Goal: Task Accomplishment & Management: Use online tool/utility

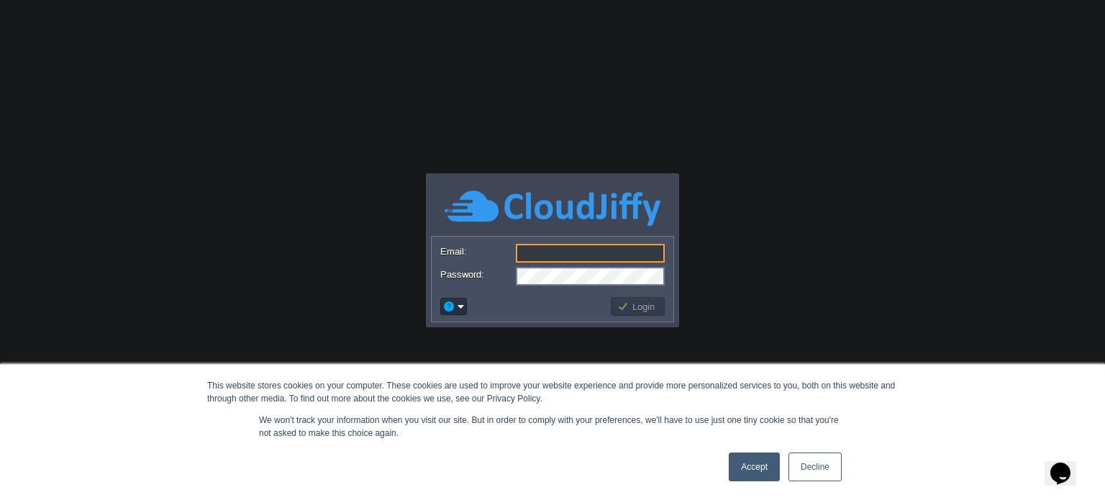
type input "[DOMAIN_NAME][EMAIL_ADDRESS][DOMAIN_NAME]"
click at [764, 468] on link "Accept" at bounding box center [754, 467] width 51 height 29
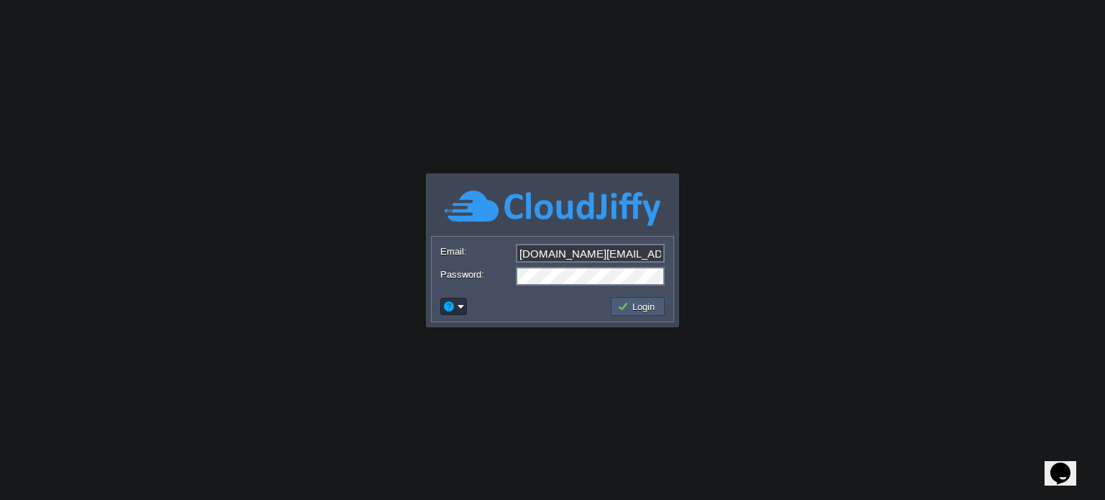
click at [635, 304] on button "Login" at bounding box center [638, 306] width 42 height 13
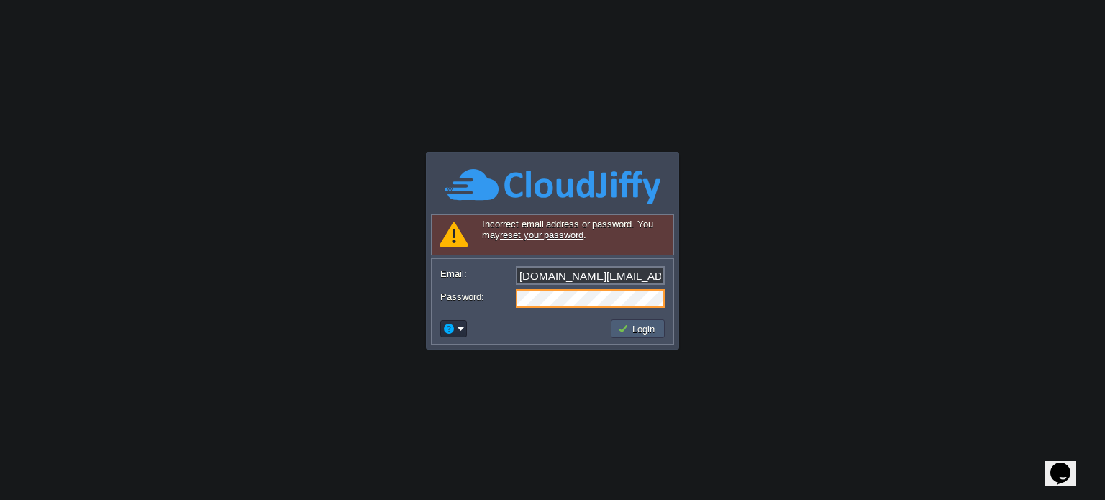
click at [629, 330] on button "Login" at bounding box center [638, 328] width 42 height 13
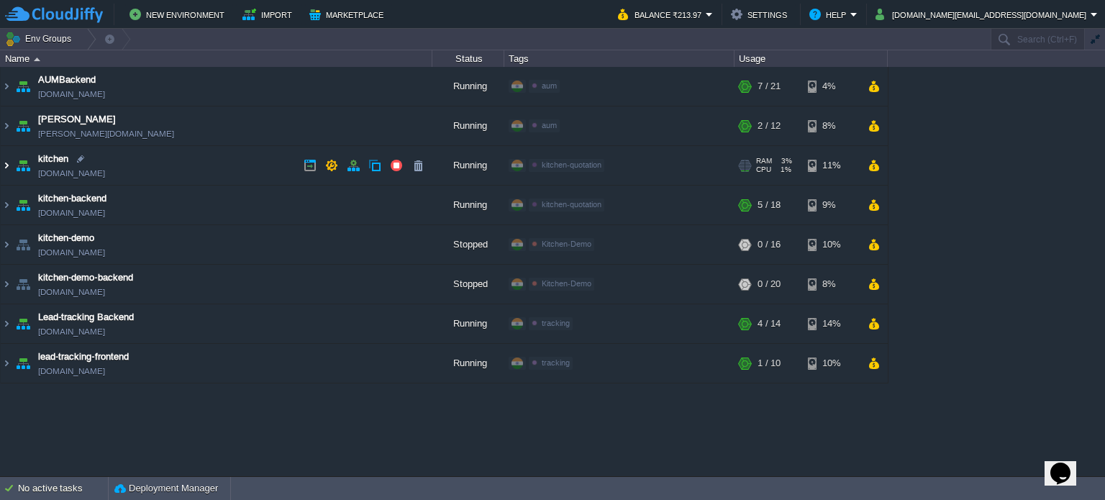
click at [8, 163] on img at bounding box center [7, 165] width 12 height 39
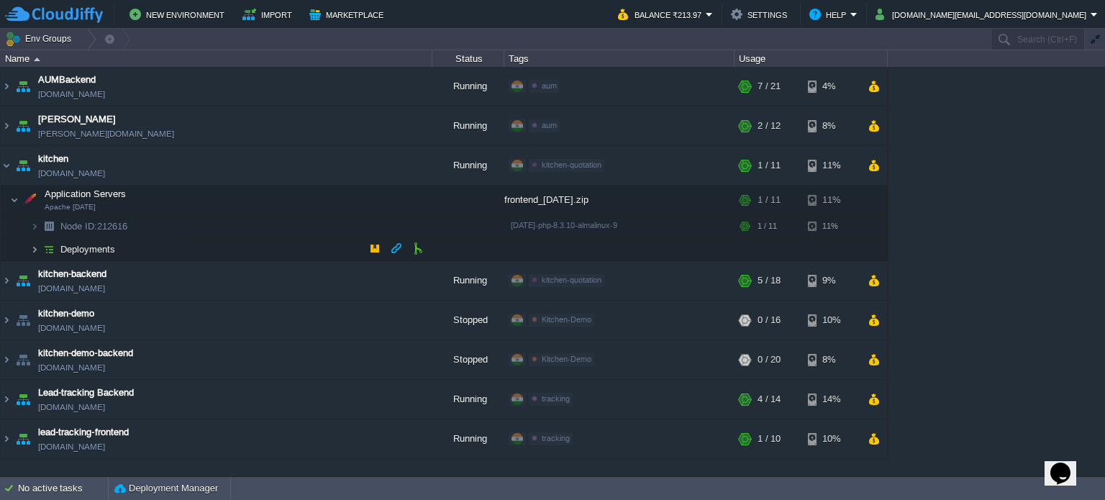
click at [35, 249] on img at bounding box center [34, 249] width 9 height 22
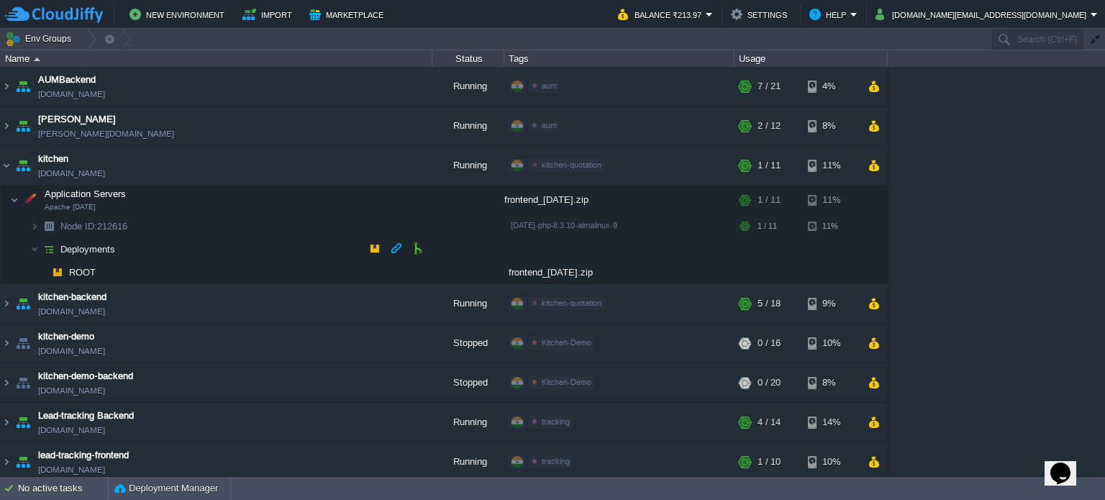
click at [72, 251] on span "Deployments" at bounding box center [88, 249] width 58 height 12
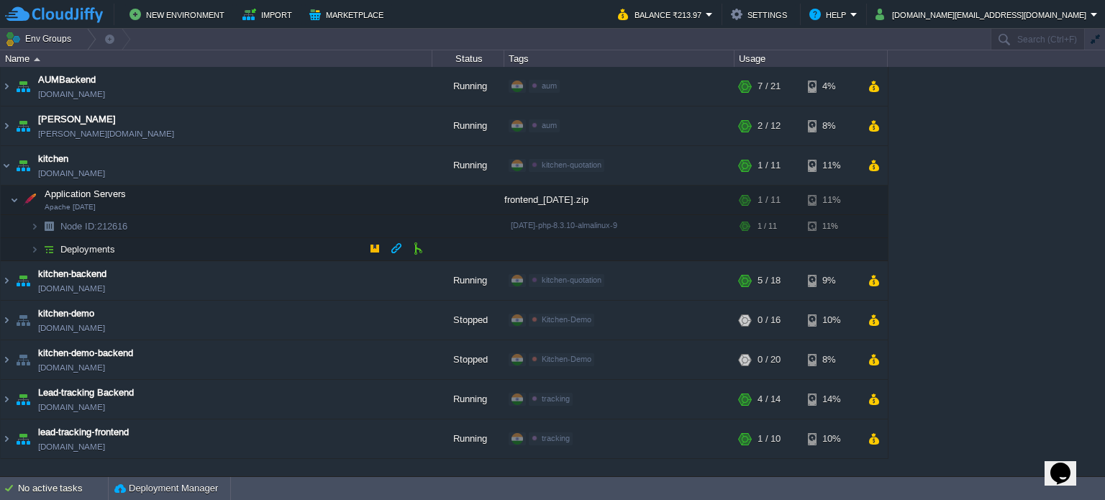
click at [72, 251] on span "Deployments" at bounding box center [88, 249] width 58 height 12
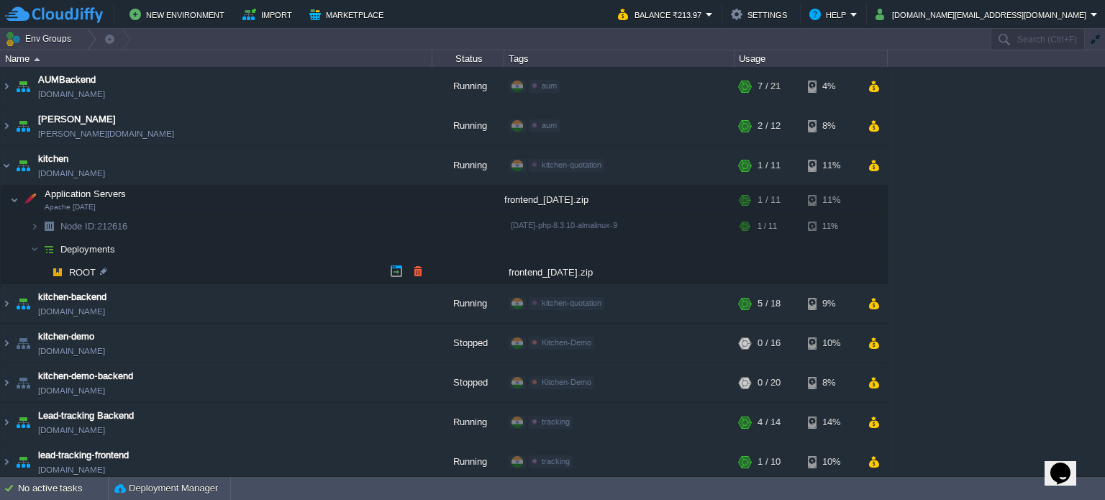
click at [75, 273] on span "ROOT" at bounding box center [83, 272] width 30 height 12
click at [104, 225] on span "Node ID: 212616" at bounding box center [94, 226] width 71 height 12
click at [376, 248] on button "button" at bounding box center [374, 248] width 13 height 13
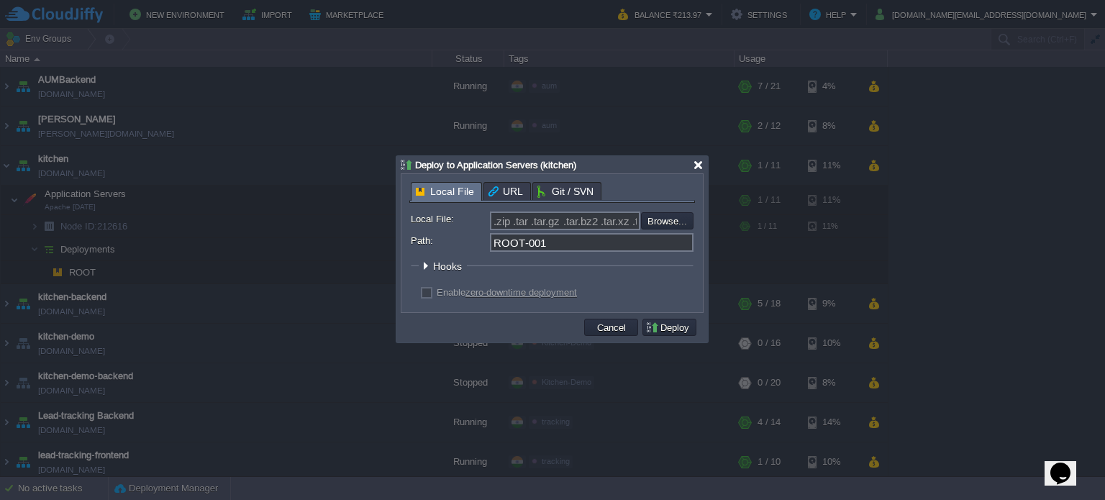
click at [695, 164] on div at bounding box center [698, 165] width 11 height 11
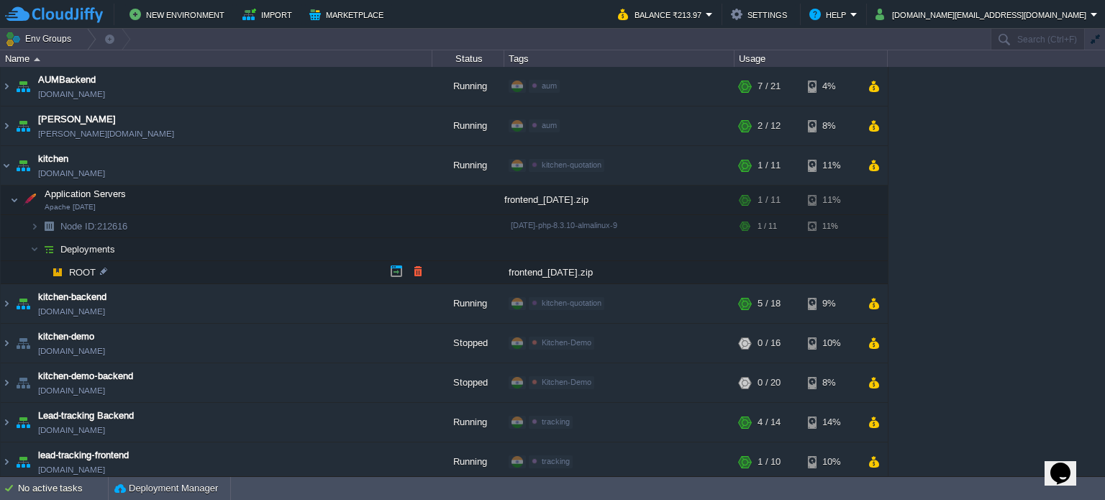
click at [71, 271] on span "ROOT" at bounding box center [83, 272] width 30 height 12
click at [53, 270] on img at bounding box center [57, 272] width 20 height 22
click at [55, 270] on img at bounding box center [57, 272] width 20 height 22
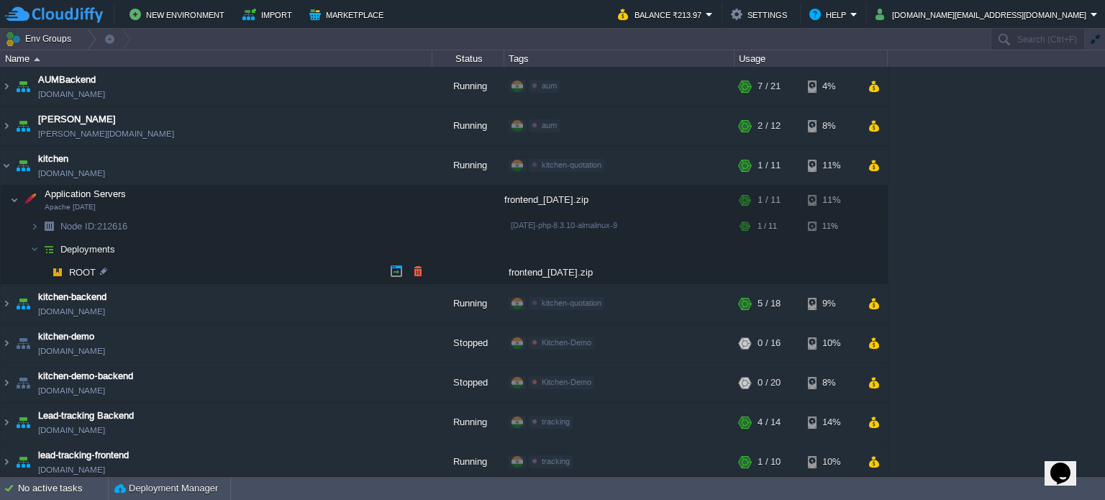
click at [55, 270] on img at bounding box center [57, 272] width 20 height 22
click at [264, 199] on button "button" at bounding box center [259, 199] width 13 height 13
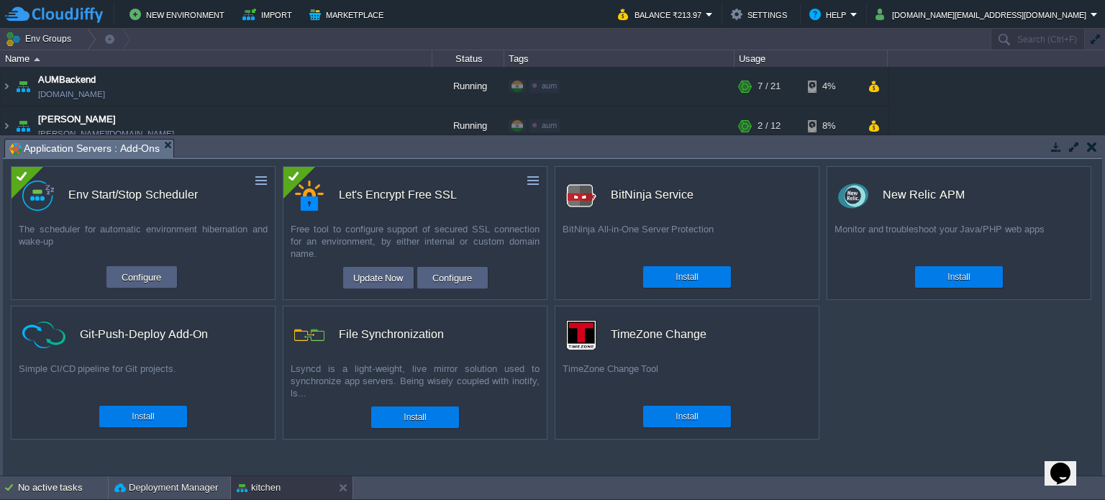
click at [1088, 146] on button "button" at bounding box center [1092, 146] width 10 height 13
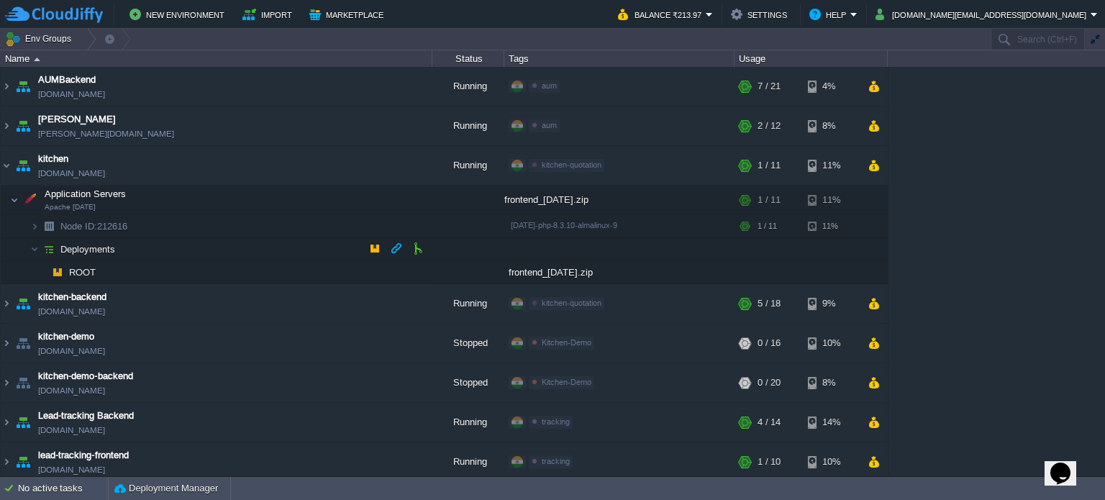
click at [59, 249] on span "Deployments" at bounding box center [88, 249] width 58 height 12
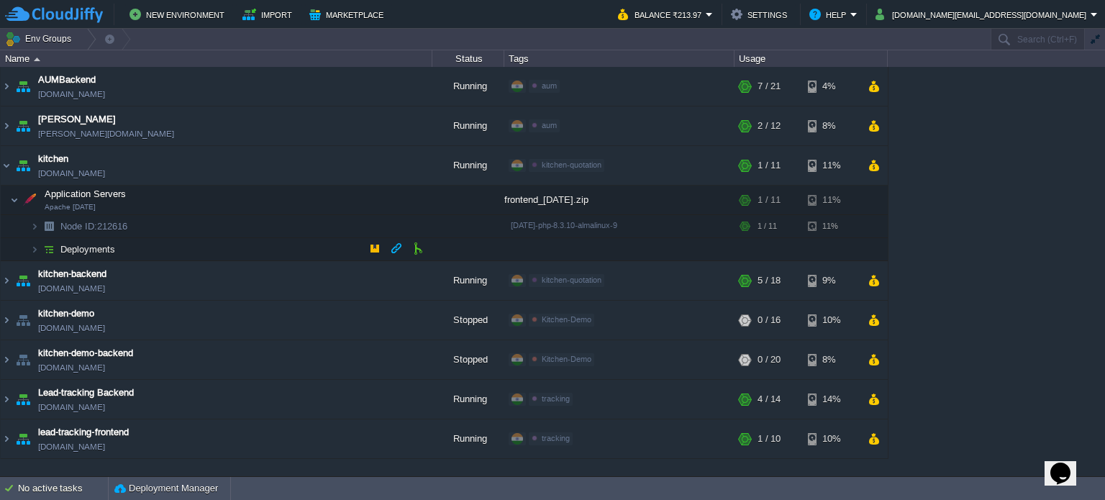
click at [46, 249] on img at bounding box center [49, 249] width 20 height 22
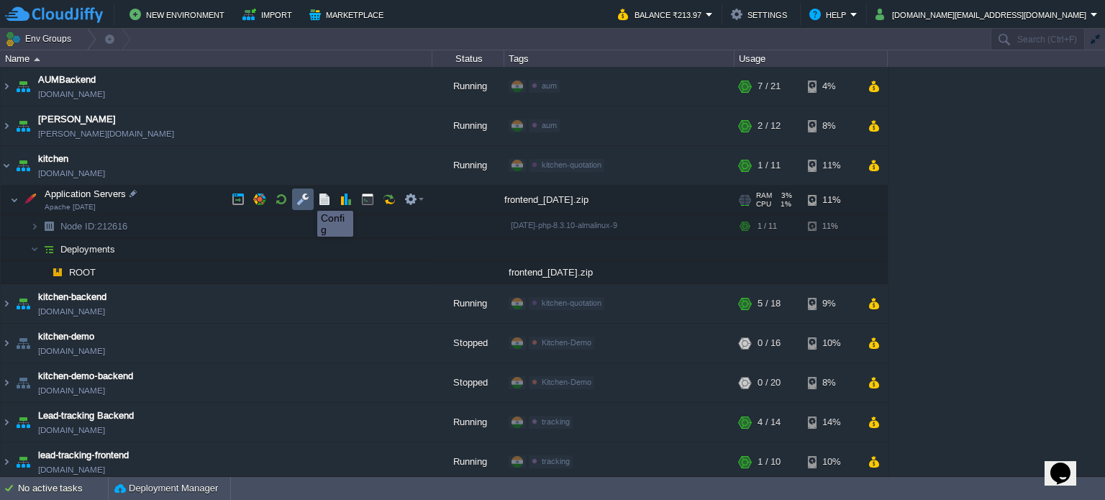
click at [304, 198] on button "button" at bounding box center [302, 199] width 13 height 13
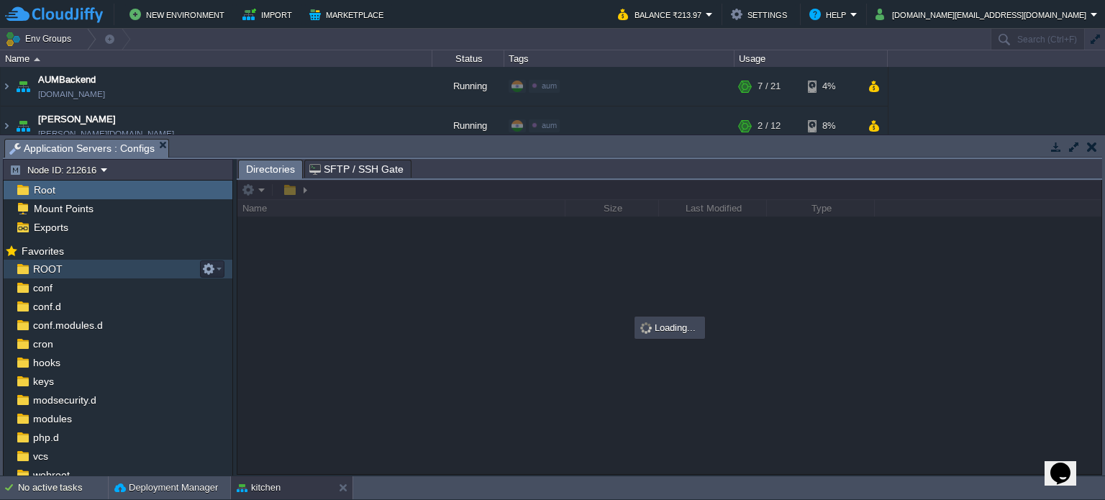
click at [40, 269] on span "ROOT" at bounding box center [47, 269] width 35 height 13
click at [40, 268] on span "ROOT" at bounding box center [47, 269] width 35 height 13
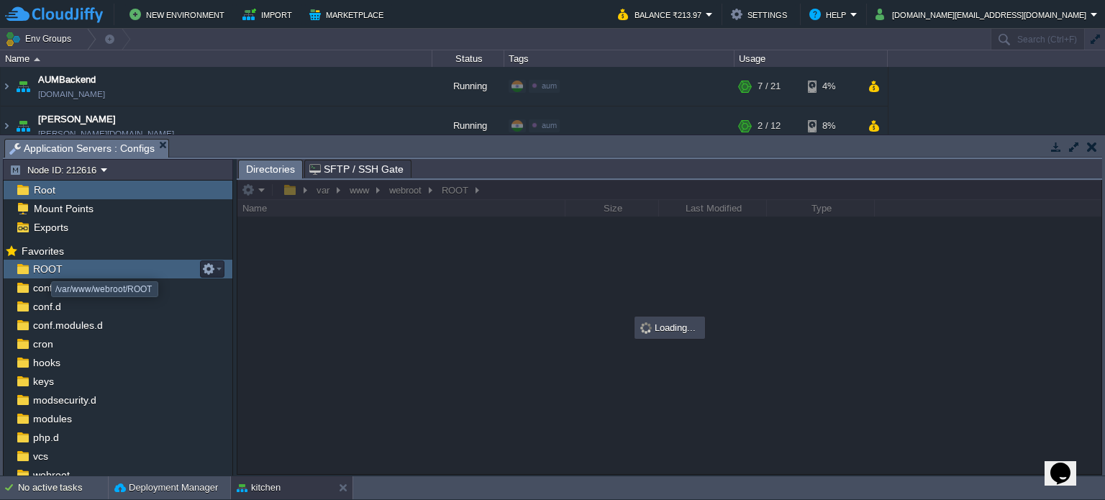
click at [40, 268] on span "ROOT" at bounding box center [47, 269] width 35 height 13
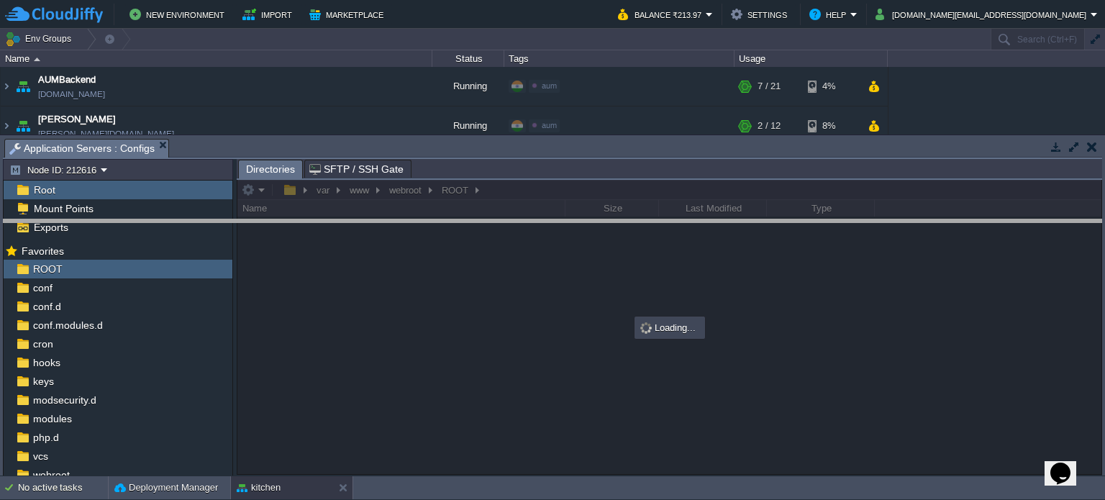
drag, startPoint x: 907, startPoint y: 146, endPoint x: 895, endPoint y: 227, distance: 81.4
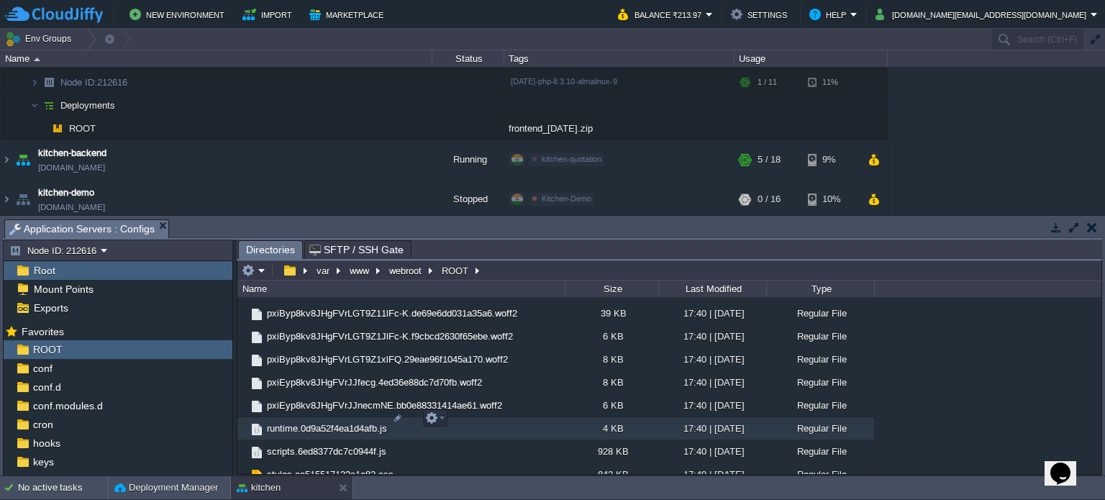
scroll to position [1517, 0]
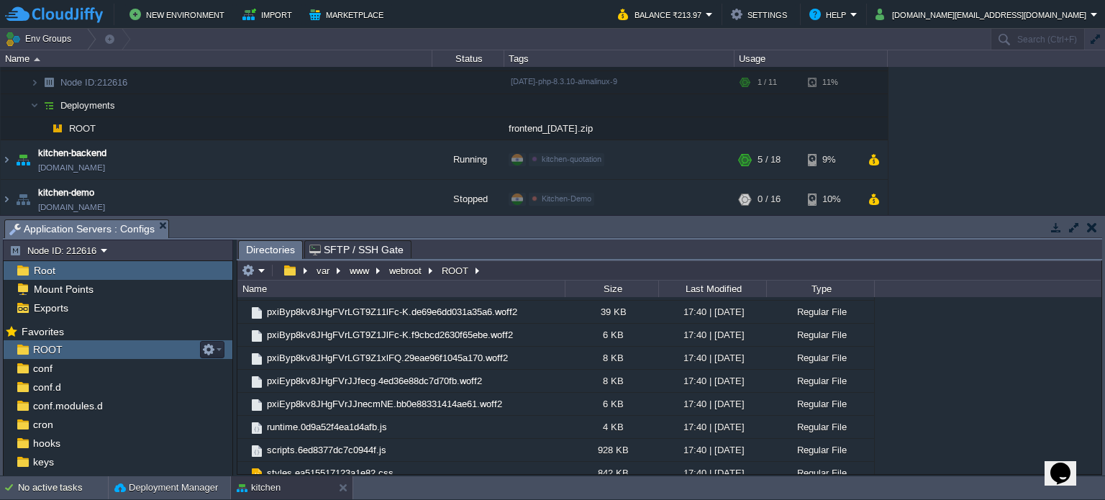
click at [50, 350] on span "ROOT" at bounding box center [47, 349] width 35 height 13
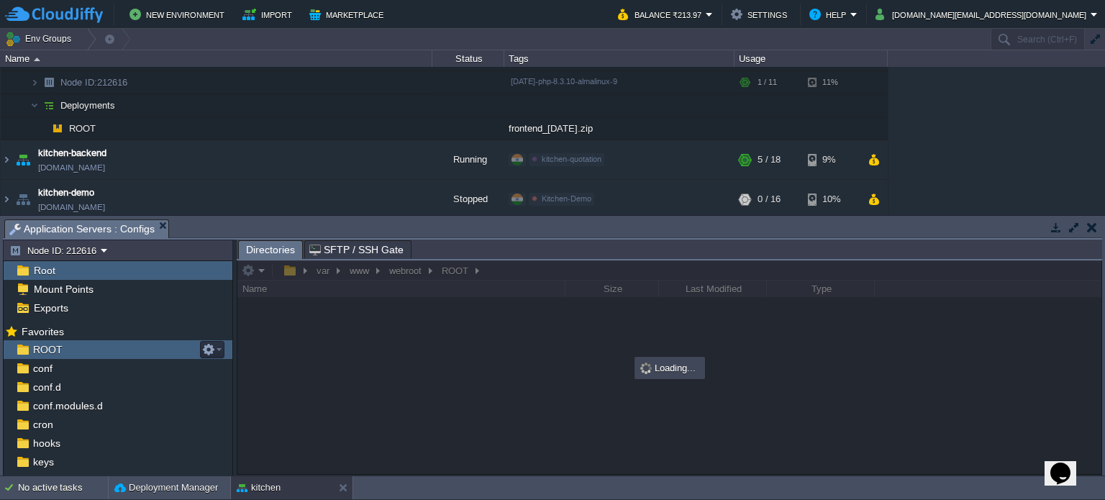
scroll to position [0, 0]
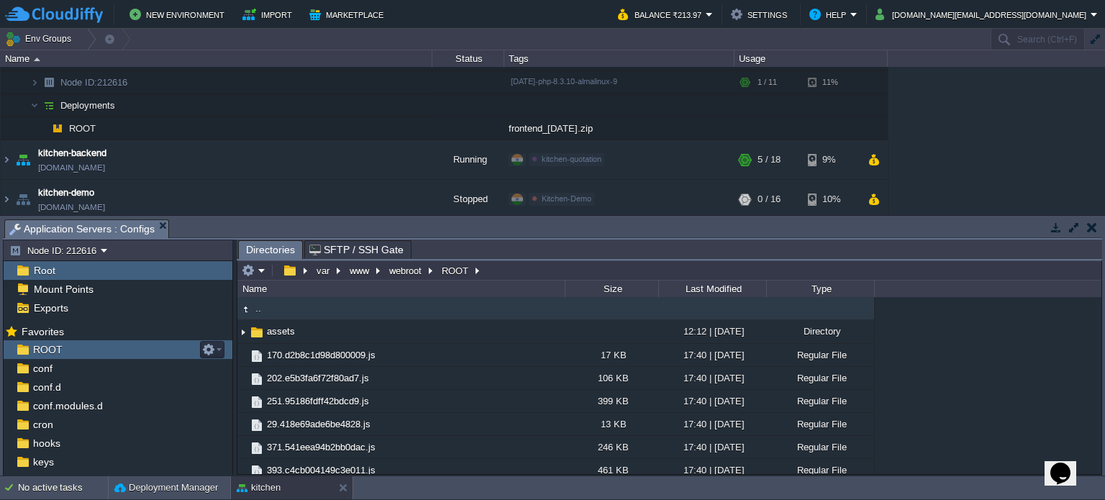
click at [50, 350] on span "ROOT" at bounding box center [47, 349] width 35 height 13
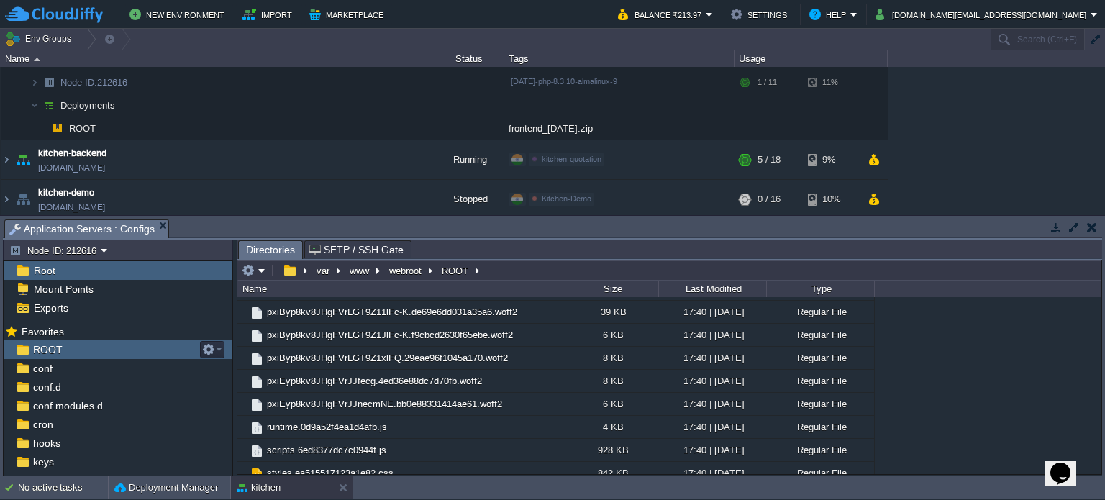
click at [51, 347] on span "ROOT" at bounding box center [47, 349] width 35 height 13
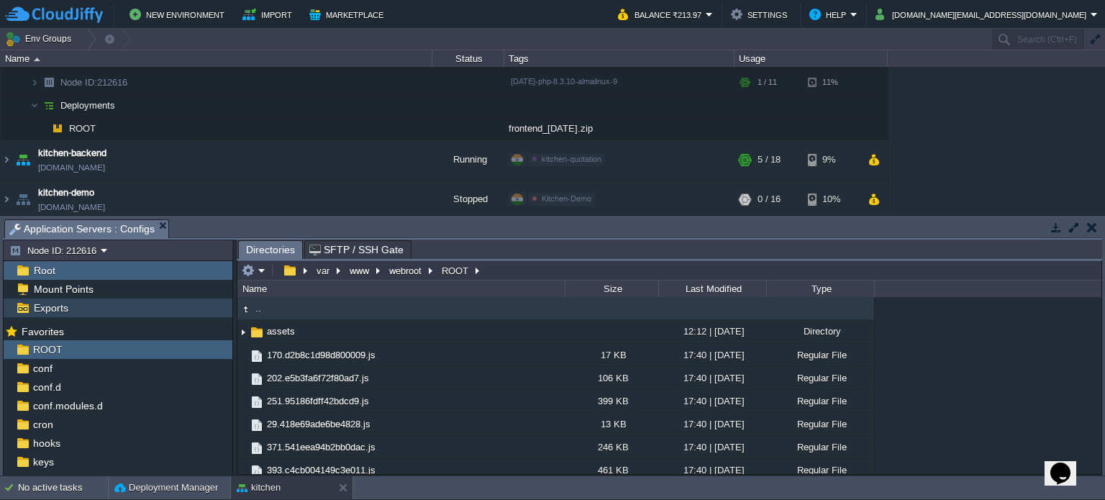
click at [60, 307] on span "Exports" at bounding box center [51, 307] width 40 height 13
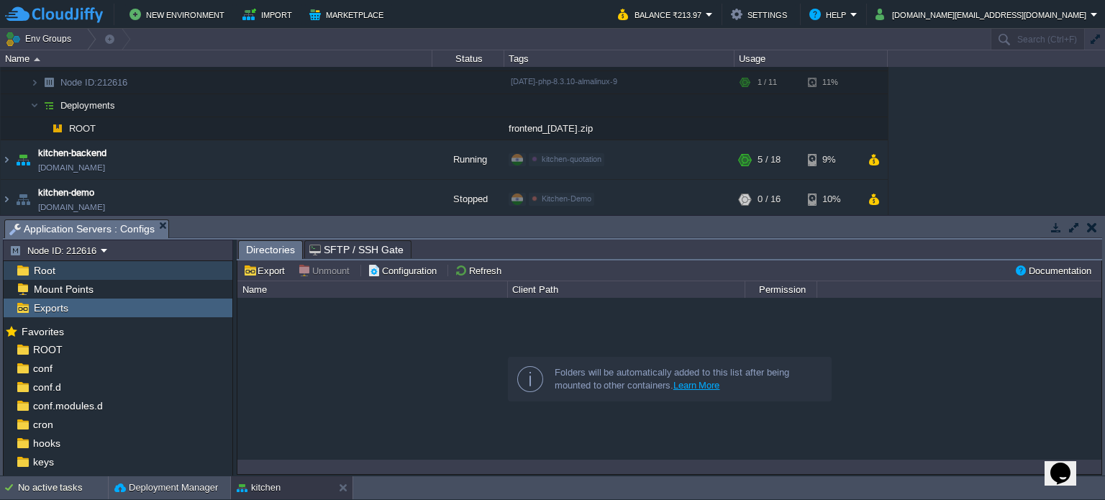
click at [43, 275] on span "Root" at bounding box center [44, 270] width 27 height 13
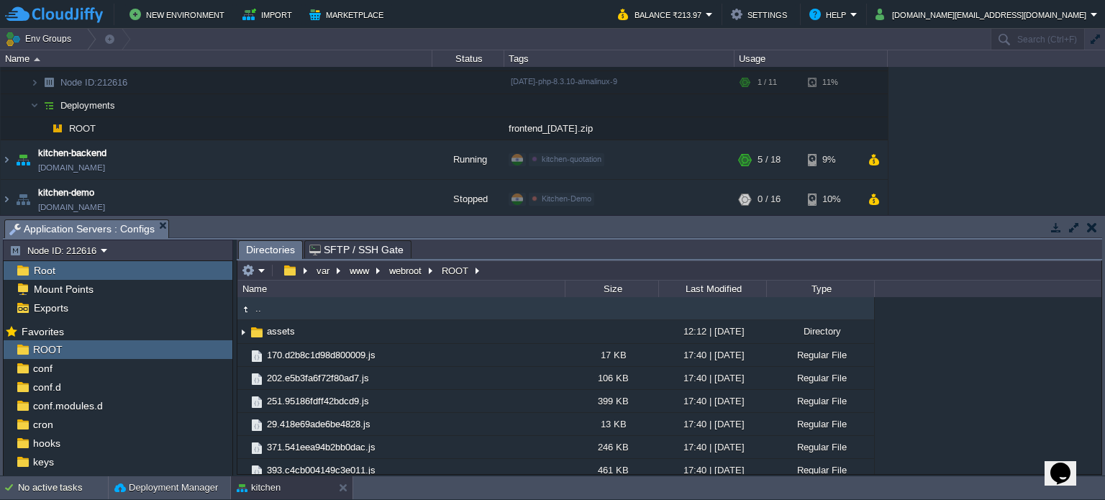
click at [43, 274] on span "Root" at bounding box center [44, 270] width 27 height 13
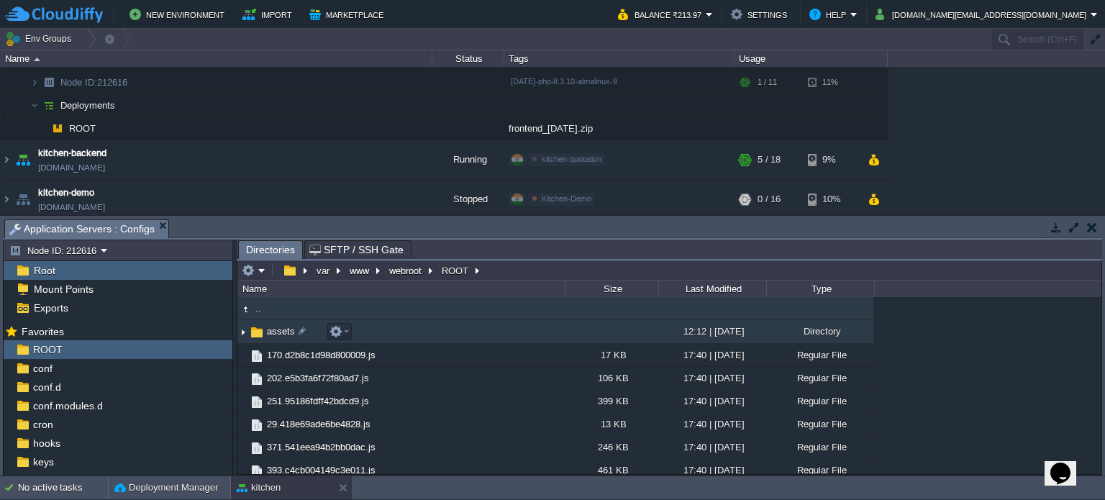
click at [253, 331] on img at bounding box center [257, 332] width 16 height 16
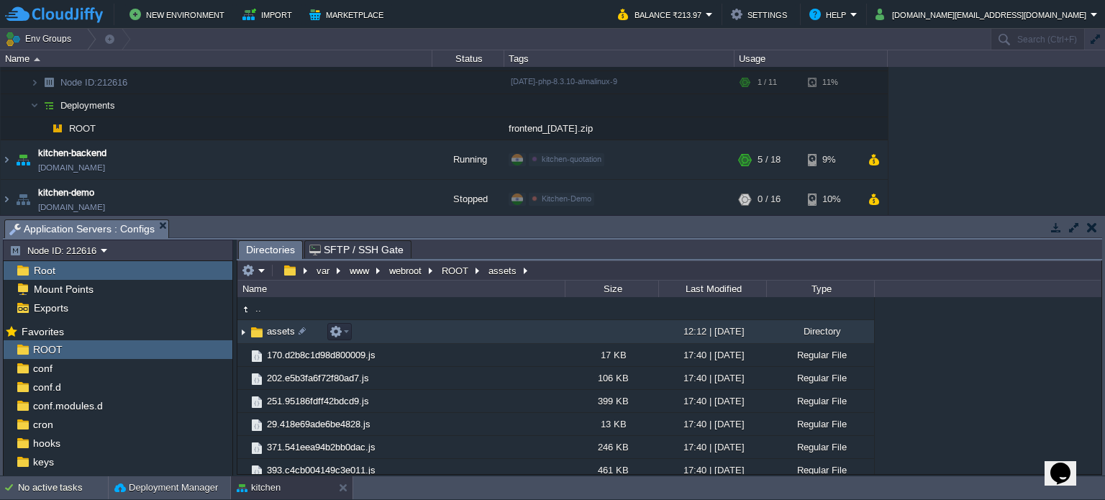
click at [256, 333] on img at bounding box center [257, 332] width 16 height 16
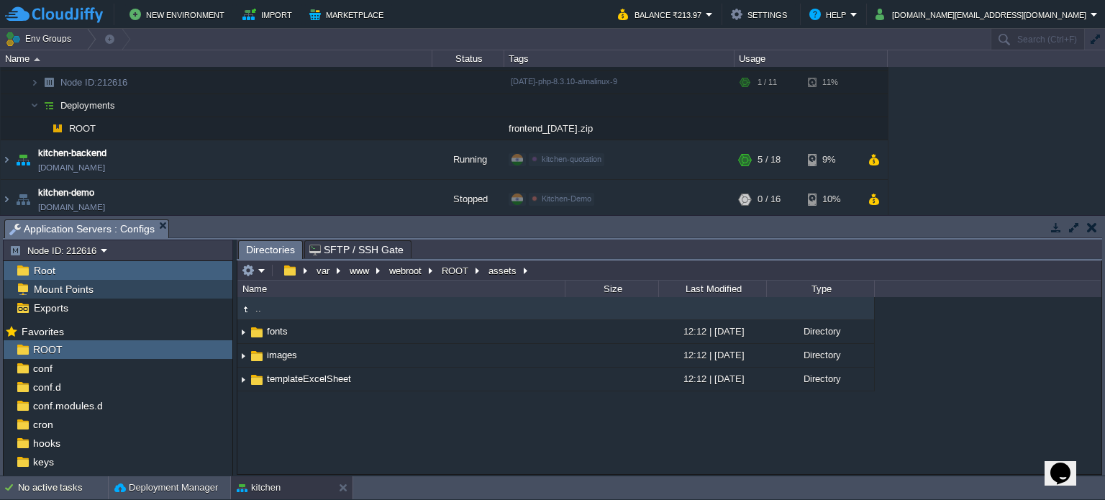
click at [72, 289] on span "Mount Points" at bounding box center [63, 289] width 65 height 13
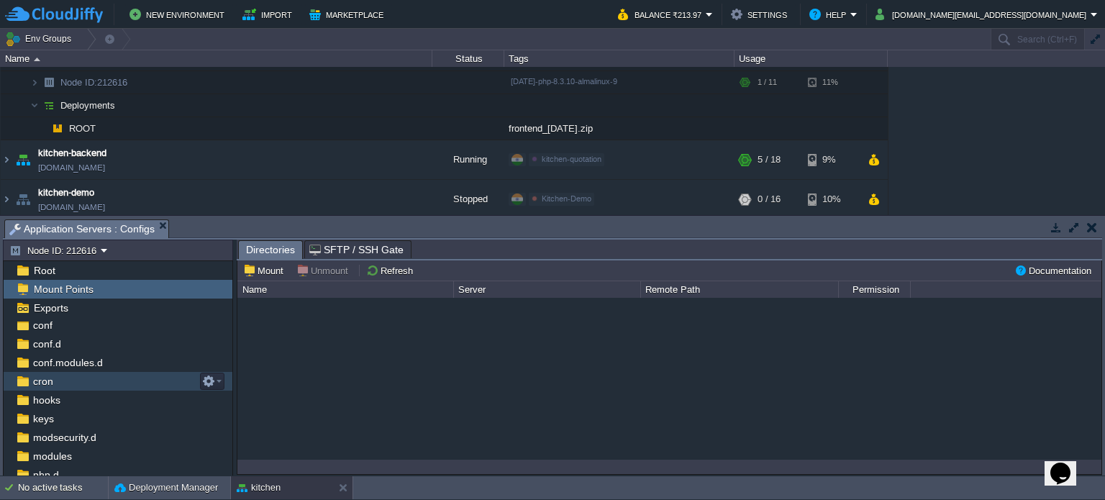
scroll to position [124, 0]
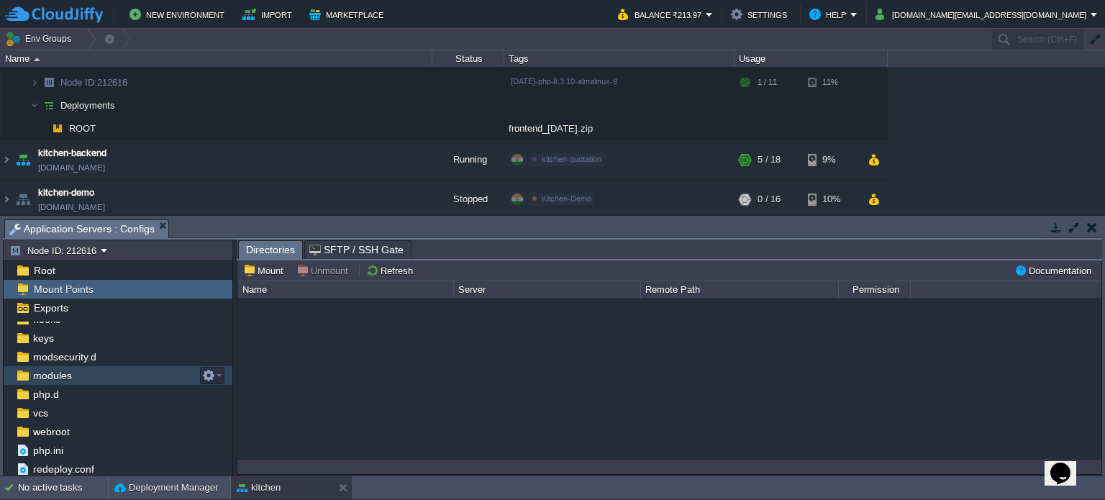
click at [93, 379] on div "modules" at bounding box center [118, 375] width 229 height 19
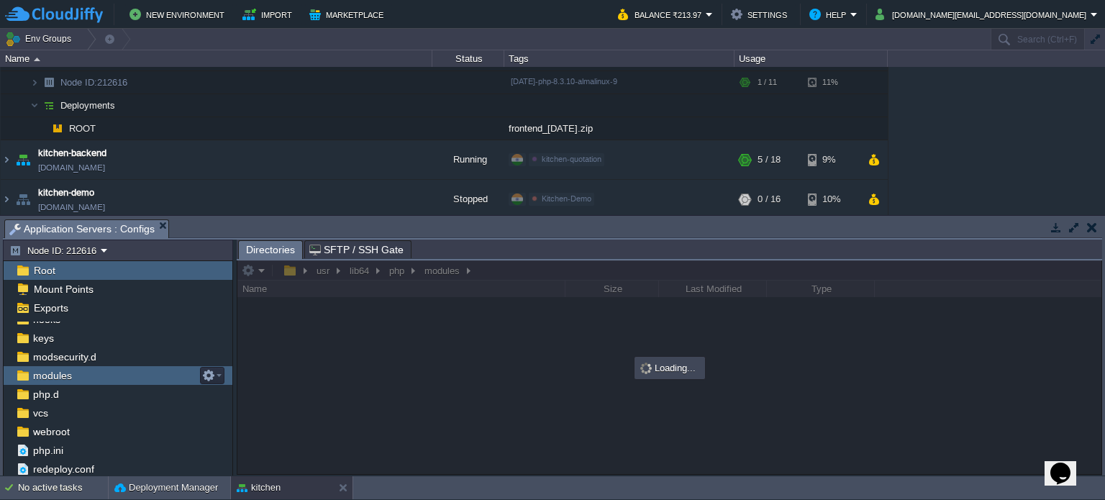
click at [91, 376] on div "modules" at bounding box center [118, 375] width 229 height 19
click at [22, 378] on img at bounding box center [22, 375] width 15 height 19
click at [25, 397] on img at bounding box center [22, 394] width 15 height 19
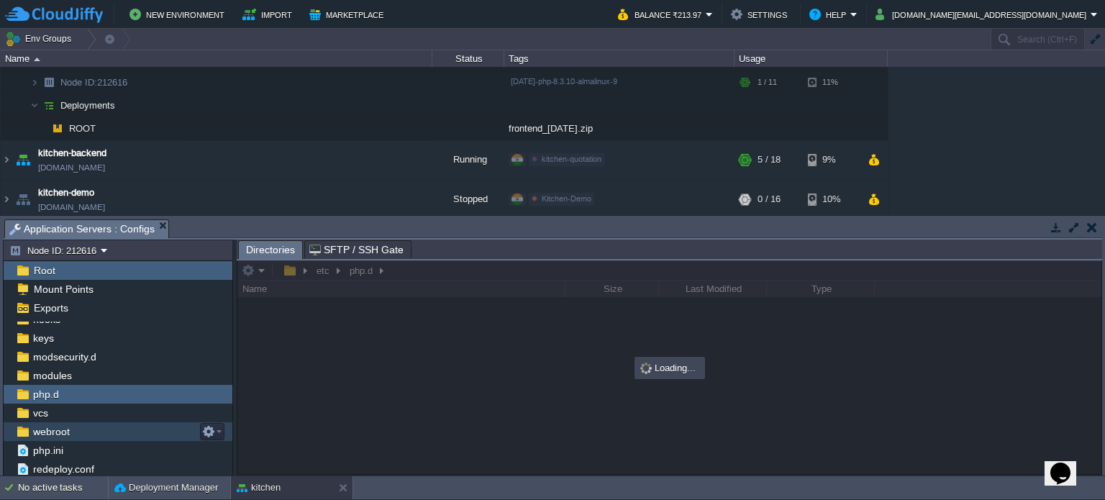
click at [59, 431] on span "webroot" at bounding box center [51, 431] width 42 height 13
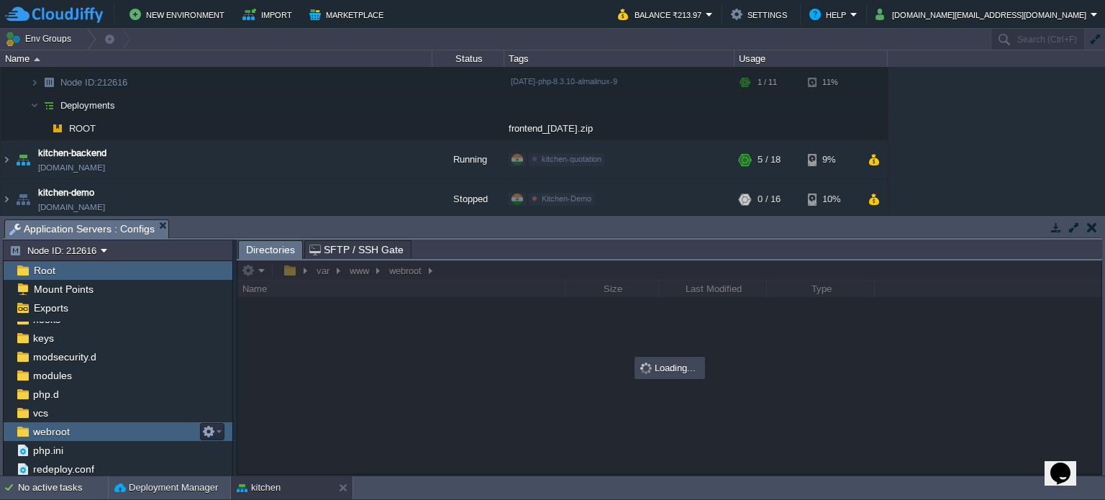
click at [59, 431] on span "webroot" at bounding box center [51, 431] width 42 height 13
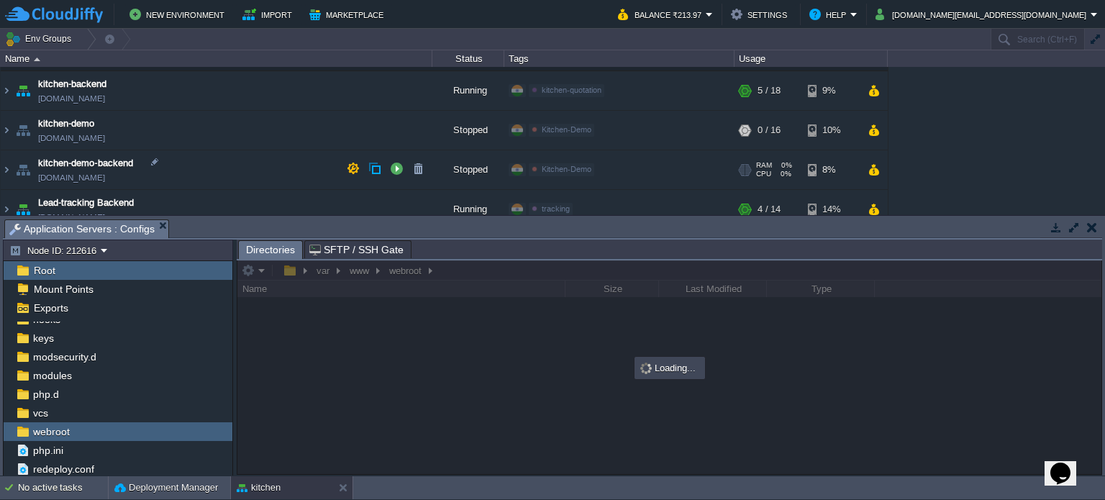
scroll to position [216, 0]
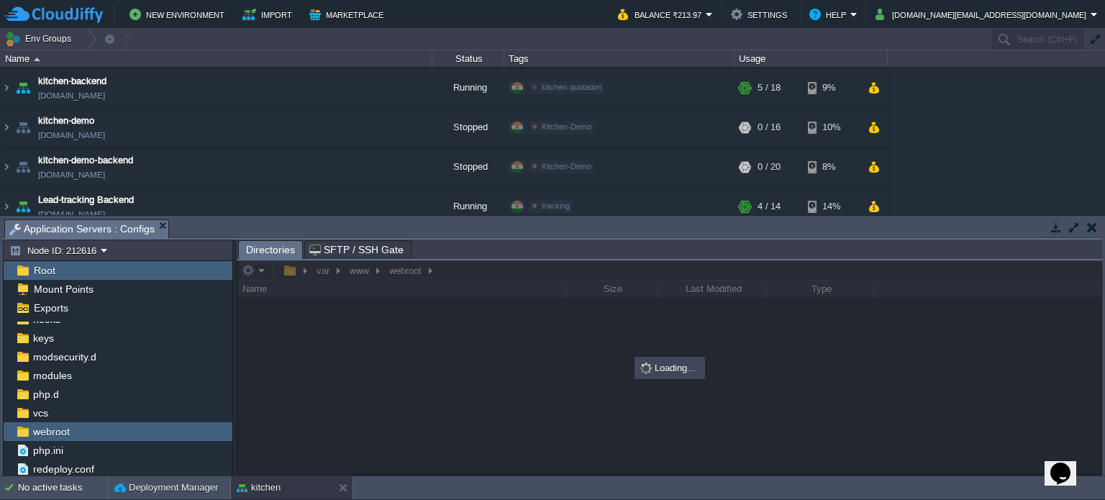
click at [1094, 227] on button "button" at bounding box center [1092, 227] width 10 height 13
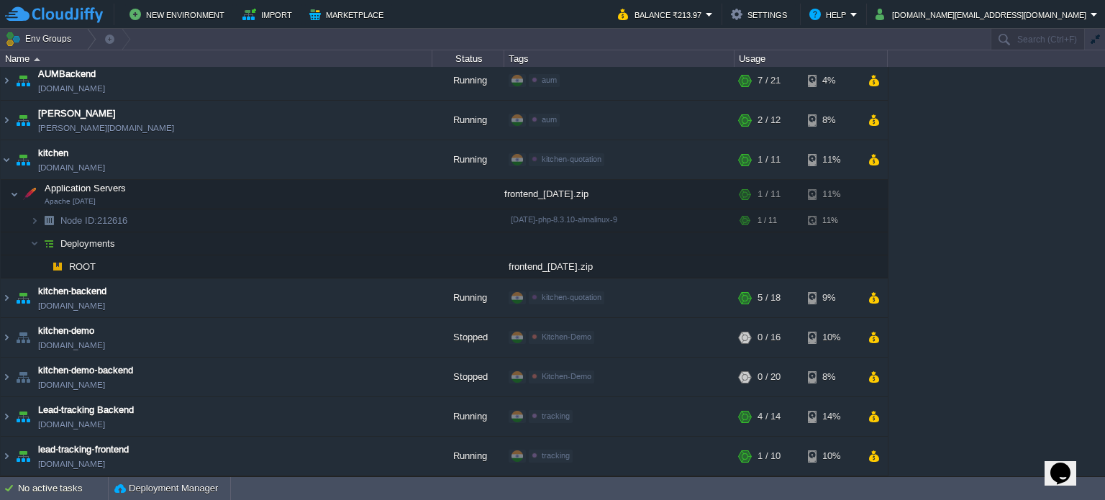
scroll to position [4, 0]
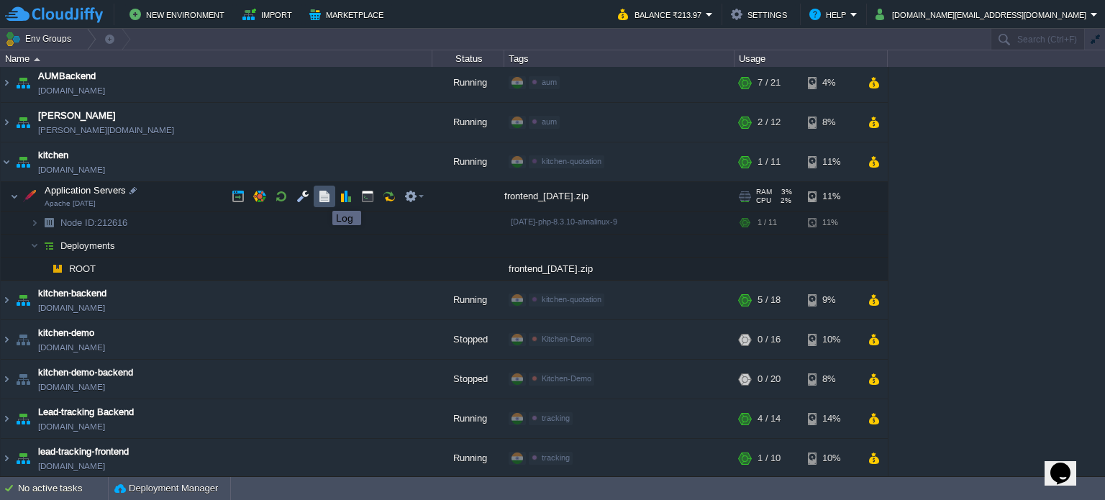
click at [324, 197] on button "button" at bounding box center [324, 196] width 13 height 13
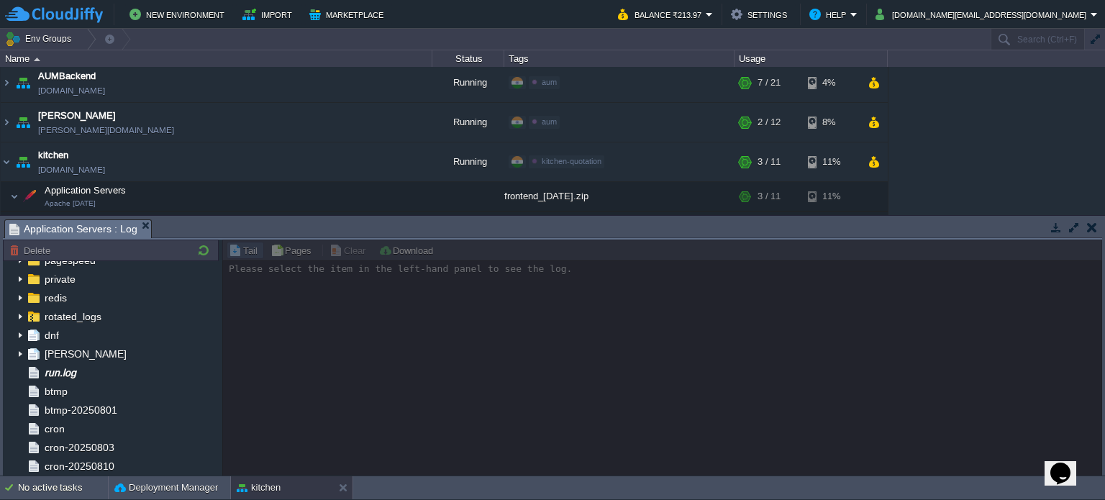
scroll to position [0, 0]
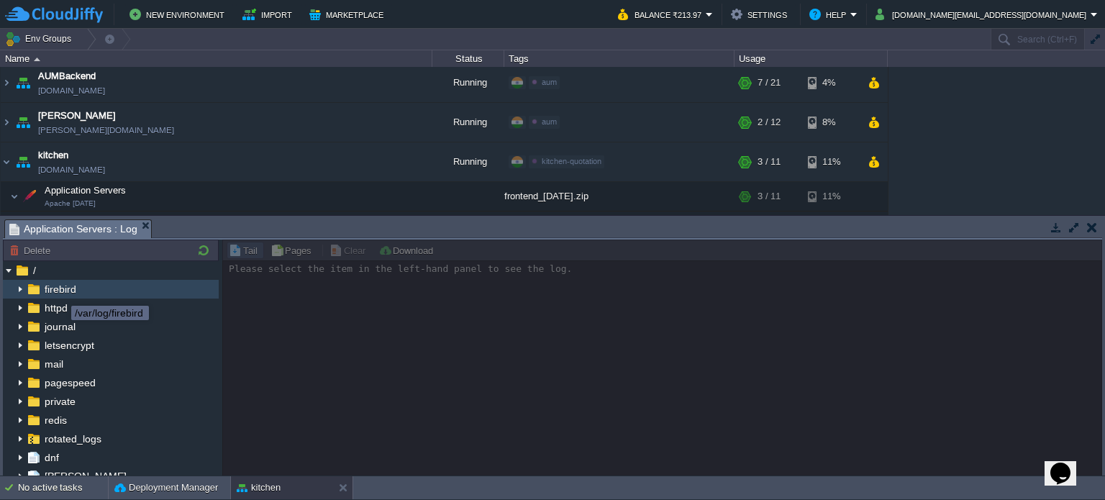
click at [60, 293] on span "firebird" at bounding box center [60, 289] width 37 height 13
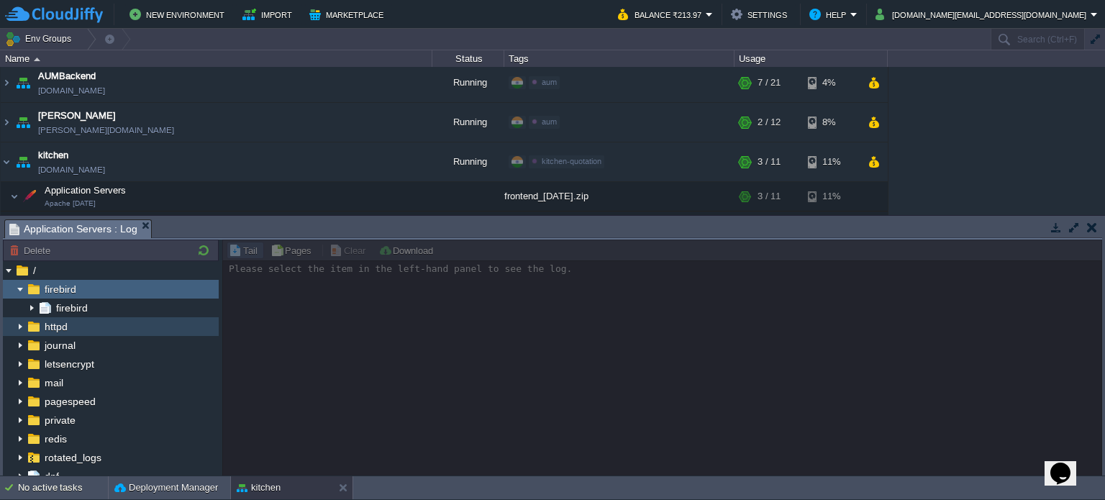
click at [53, 324] on span "httpd" at bounding box center [56, 326] width 28 height 13
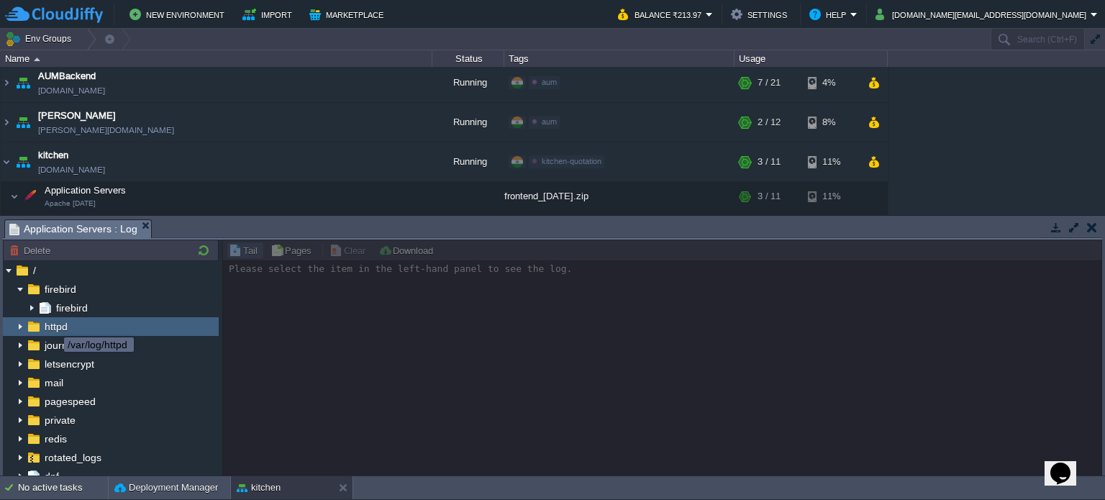
click at [53, 324] on span "httpd" at bounding box center [56, 326] width 28 height 13
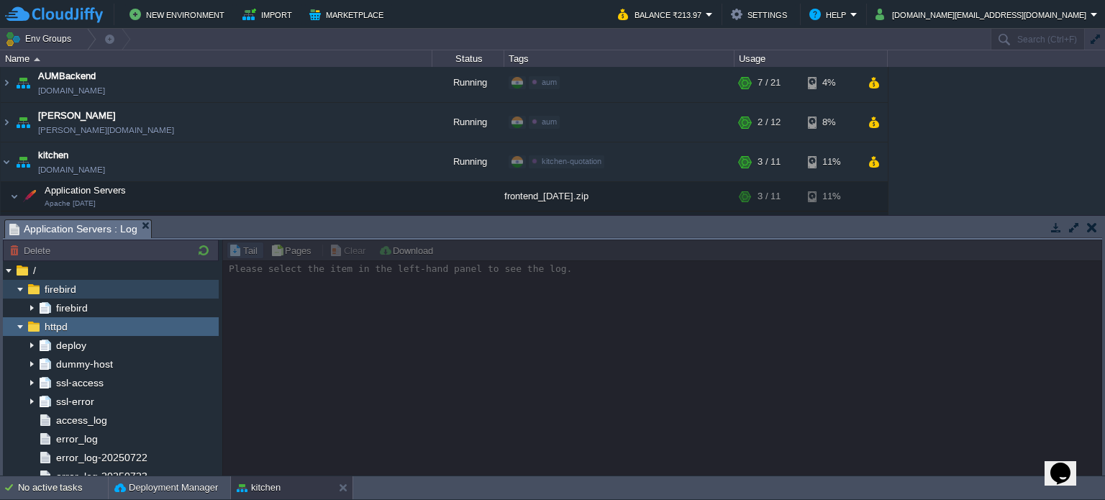
click at [24, 290] on img at bounding box center [20, 289] width 12 height 19
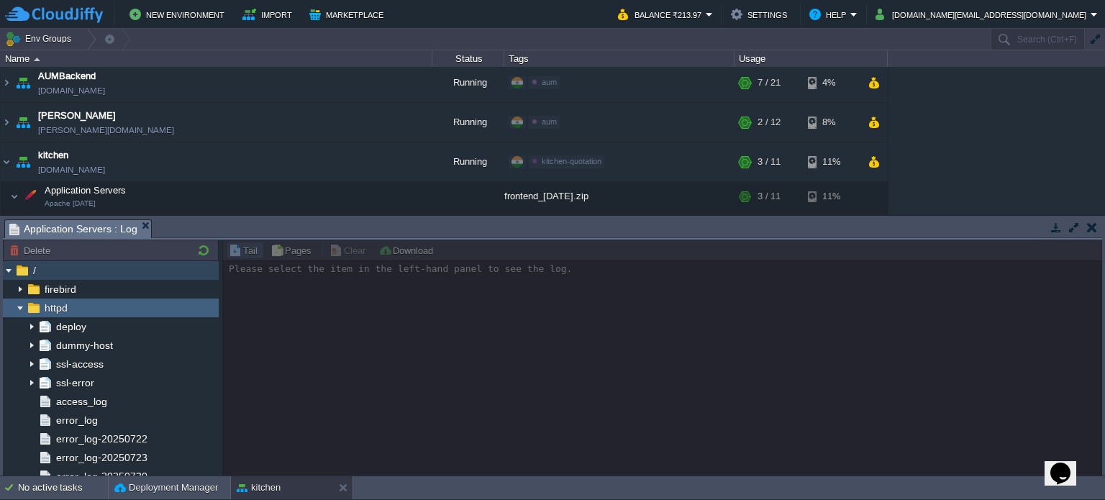
click at [11, 271] on img at bounding box center [9, 270] width 12 height 19
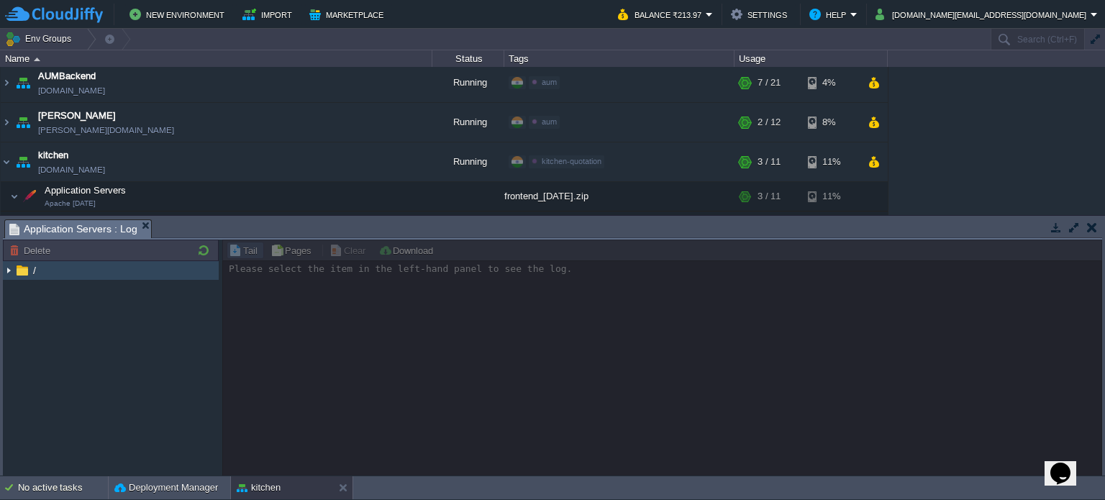
click at [11, 270] on img at bounding box center [9, 270] width 12 height 19
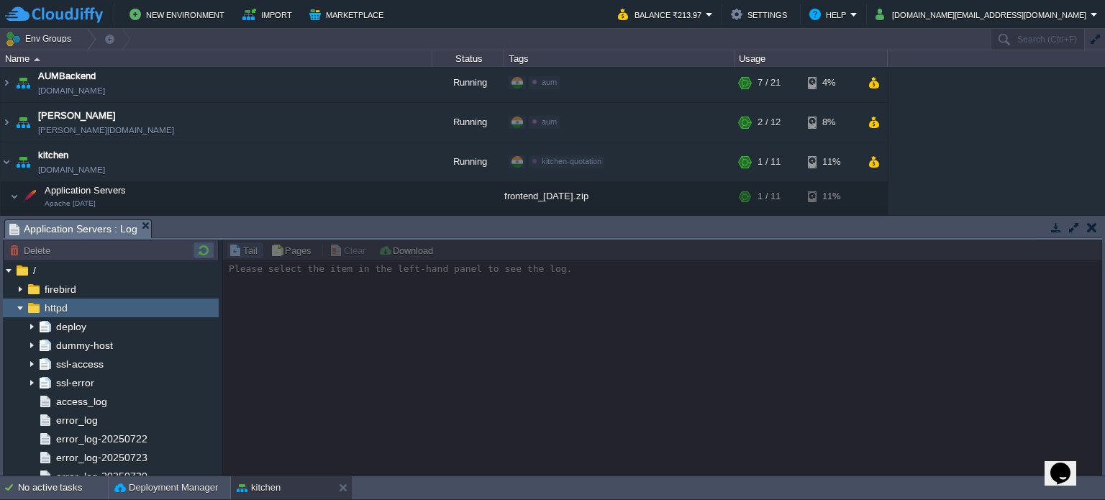
click at [204, 249] on button "button" at bounding box center [203, 250] width 17 height 13
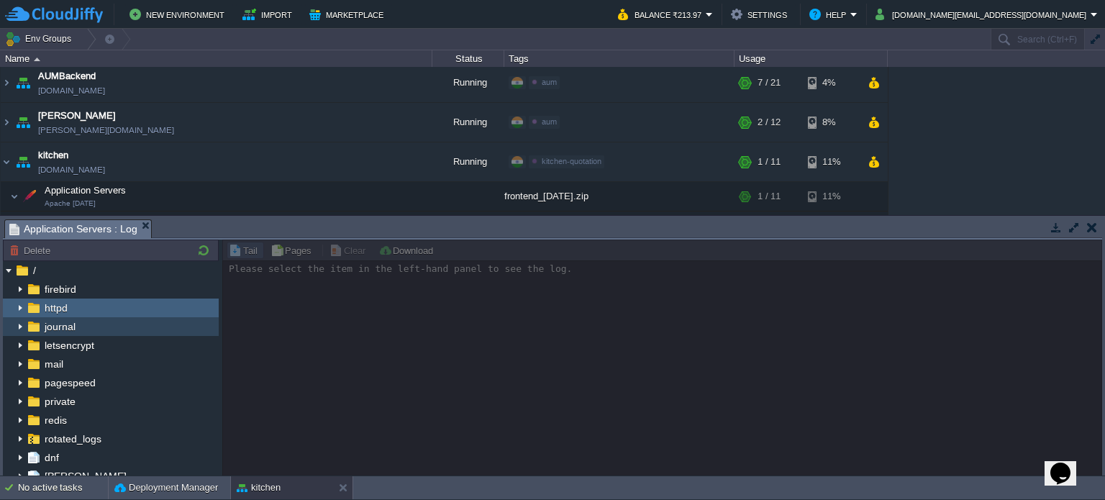
click at [82, 323] on div "journal" at bounding box center [111, 326] width 216 height 19
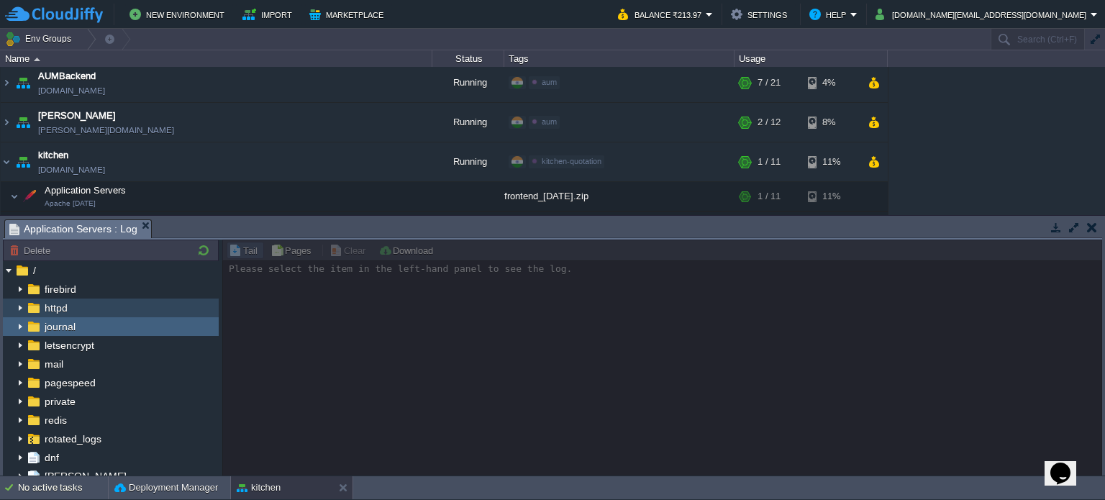
click at [78, 309] on div "httpd" at bounding box center [111, 308] width 216 height 19
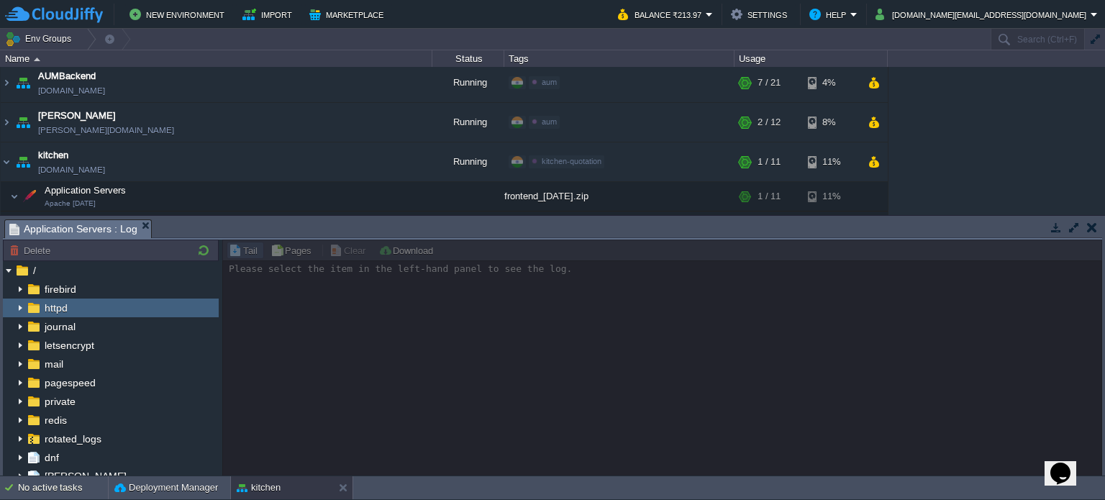
click at [78, 309] on div "httpd" at bounding box center [111, 308] width 216 height 19
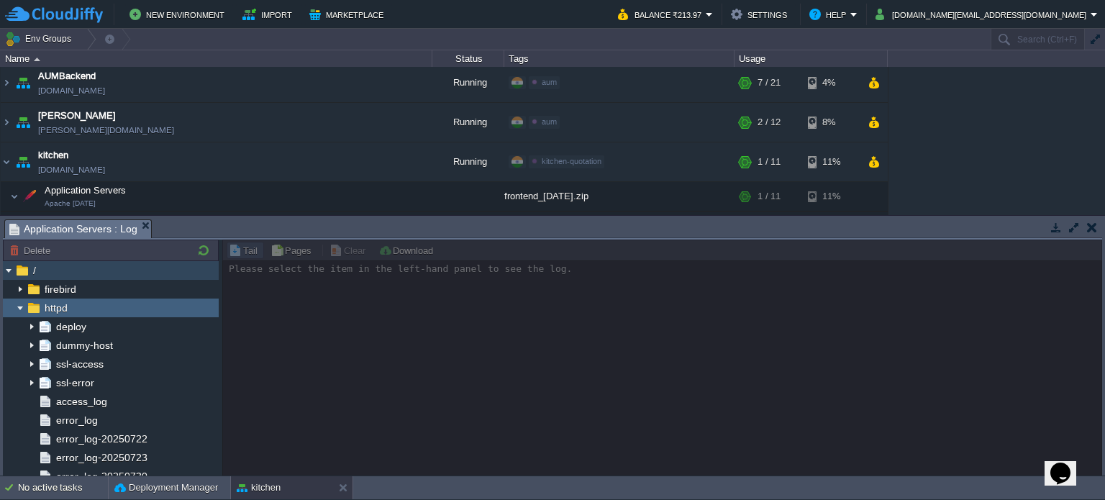
click at [20, 270] on img at bounding box center [22, 270] width 16 height 19
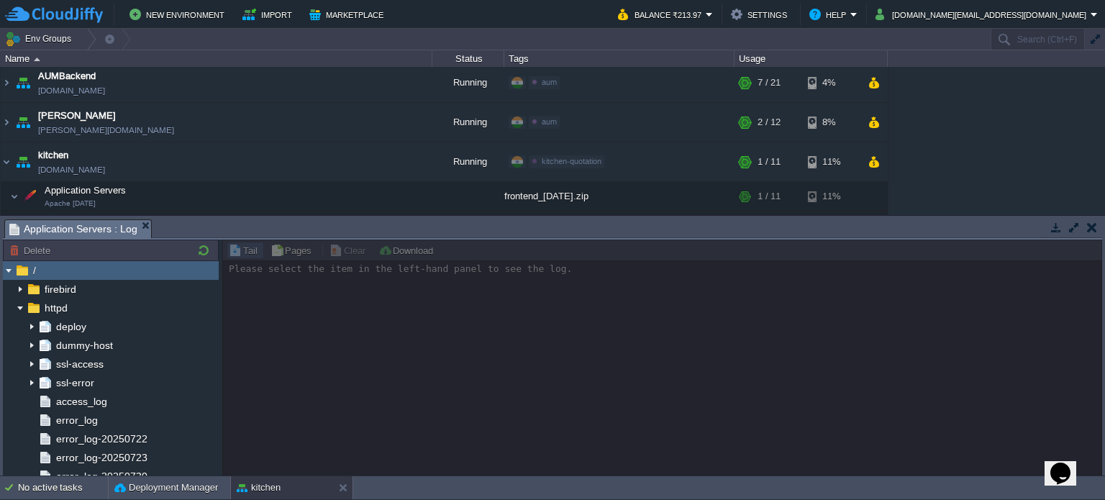
click at [20, 270] on img at bounding box center [22, 270] width 16 height 19
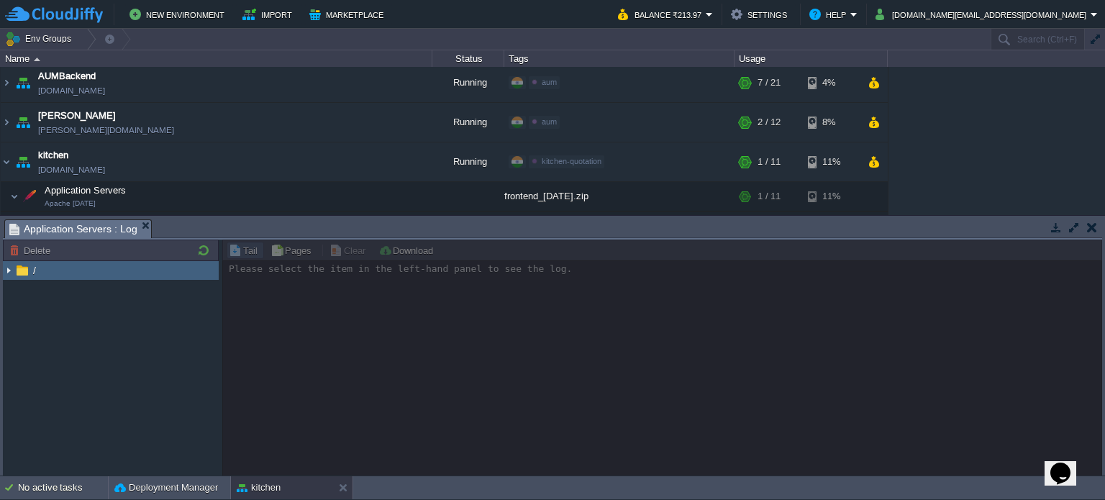
click at [6, 269] on img at bounding box center [9, 270] width 12 height 19
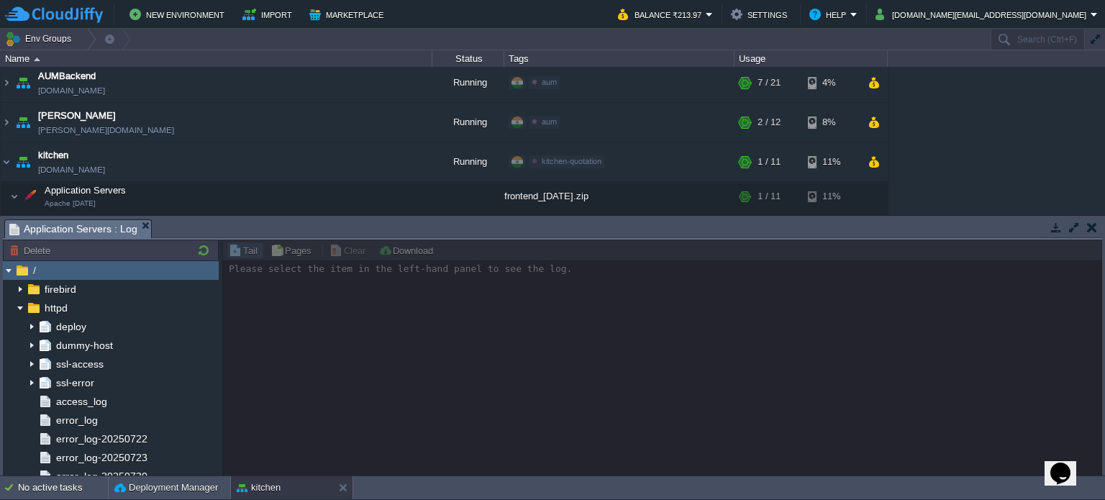
click at [285, 248] on div at bounding box center [662, 358] width 880 height 237
click at [114, 345] on div "dummy-host" at bounding box center [111, 345] width 216 height 19
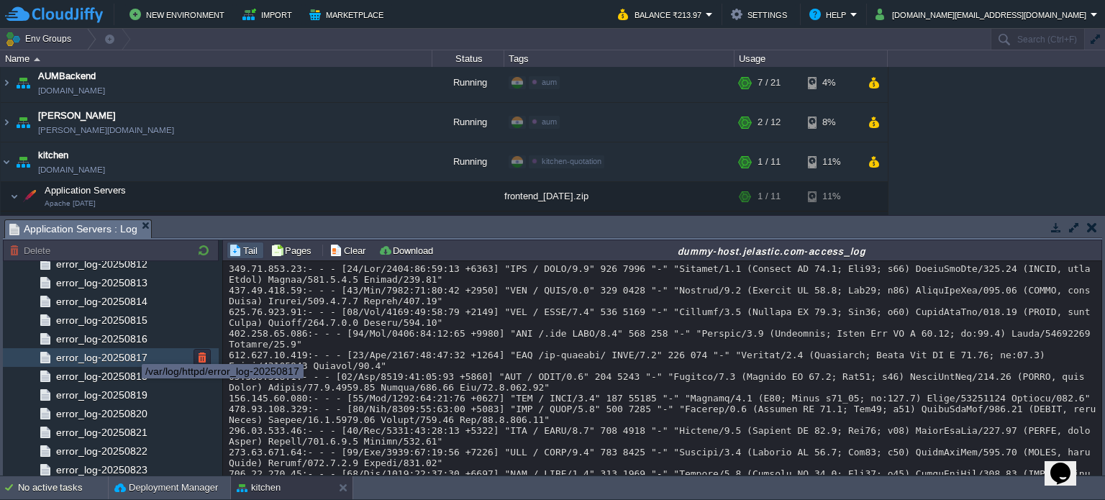
scroll to position [1207, 0]
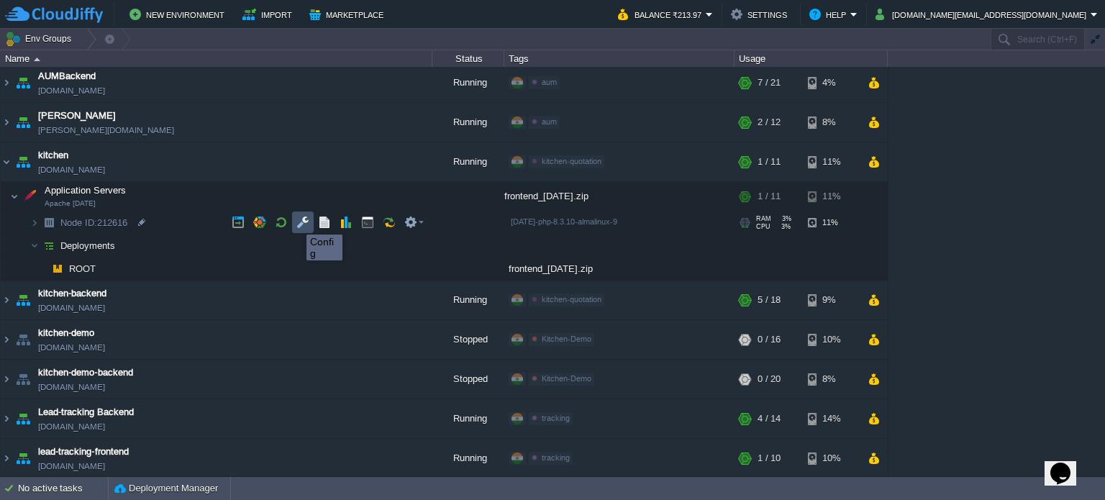
click at [304, 222] on button "button" at bounding box center [302, 222] width 13 height 13
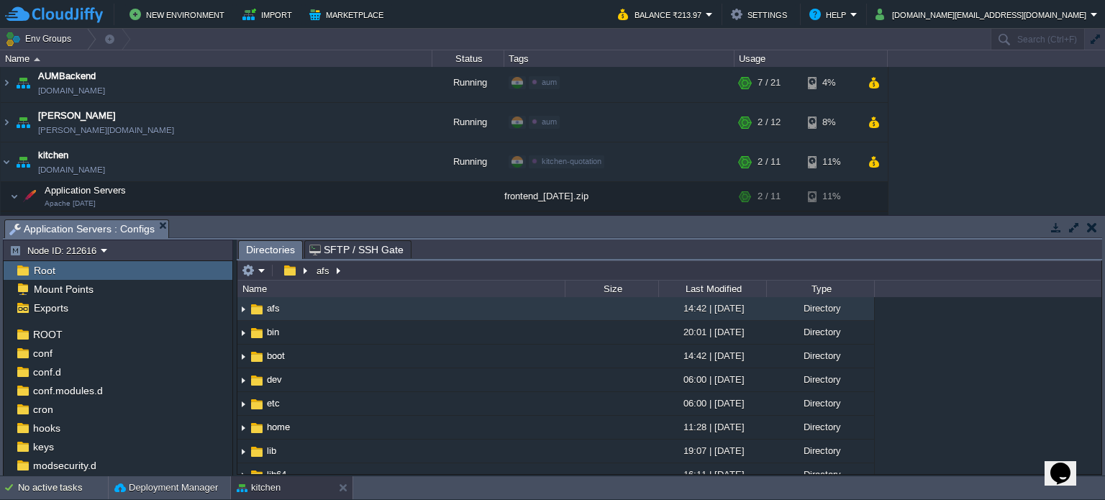
scroll to position [0, 0]
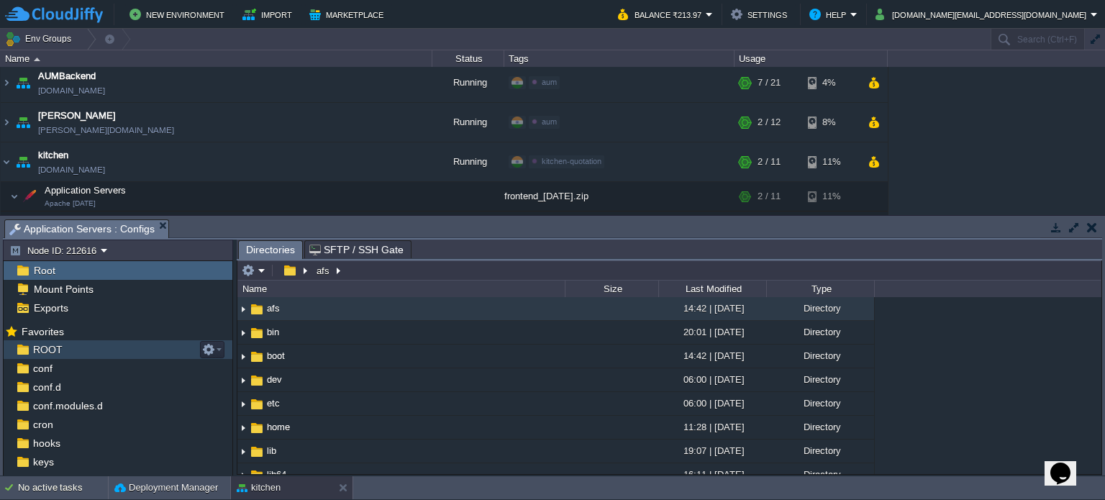
click at [53, 350] on span "ROOT" at bounding box center [47, 349] width 35 height 13
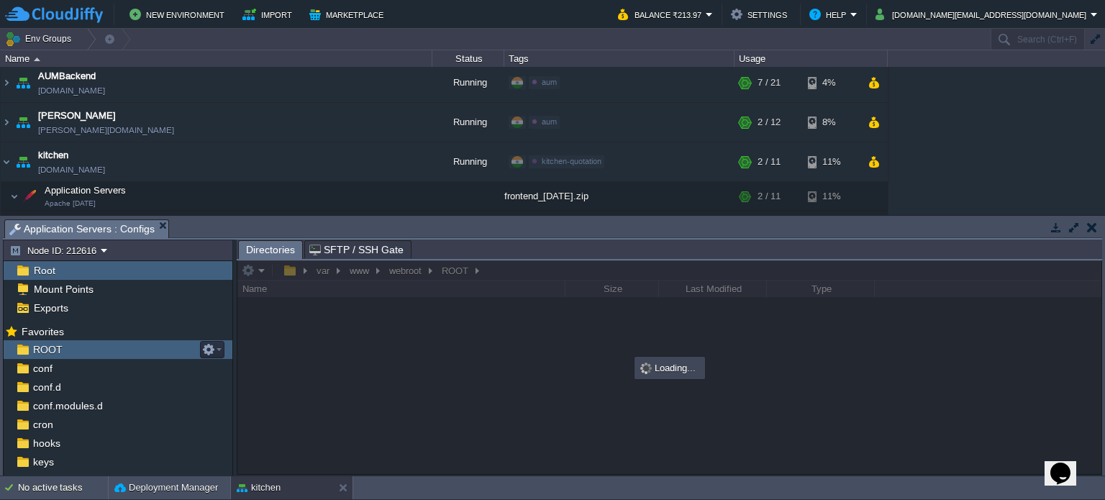
click at [53, 350] on span "ROOT" at bounding box center [47, 349] width 35 height 13
click at [50, 350] on span "ROOT" at bounding box center [47, 349] width 35 height 13
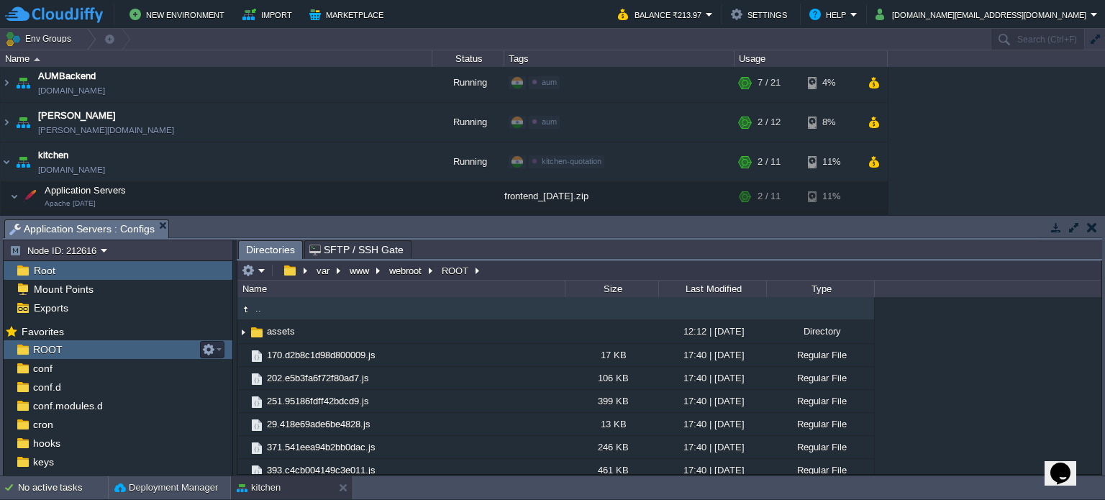
click at [50, 350] on span "ROOT" at bounding box center [47, 349] width 35 height 13
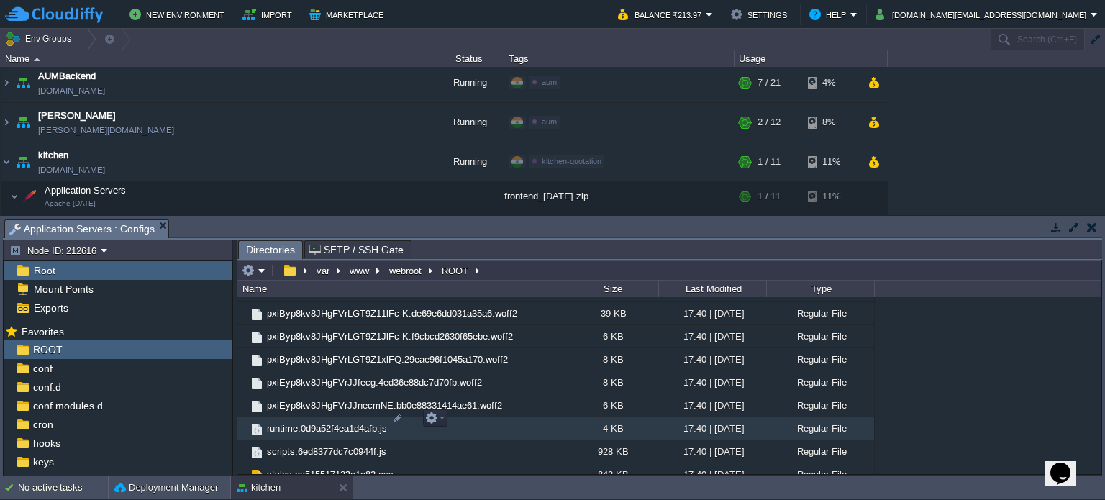
scroll to position [1517, 0]
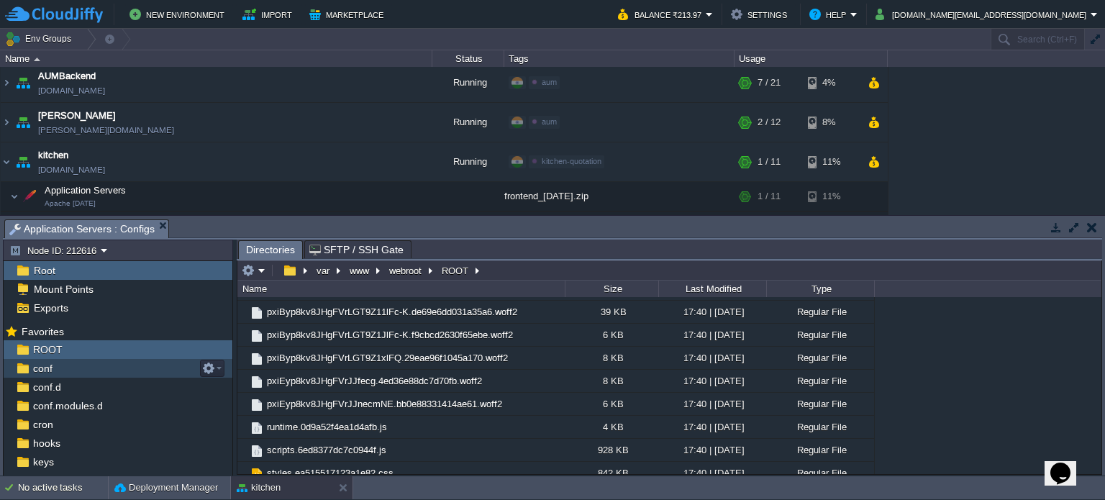
click at [50, 368] on span "conf" at bounding box center [42, 368] width 24 height 13
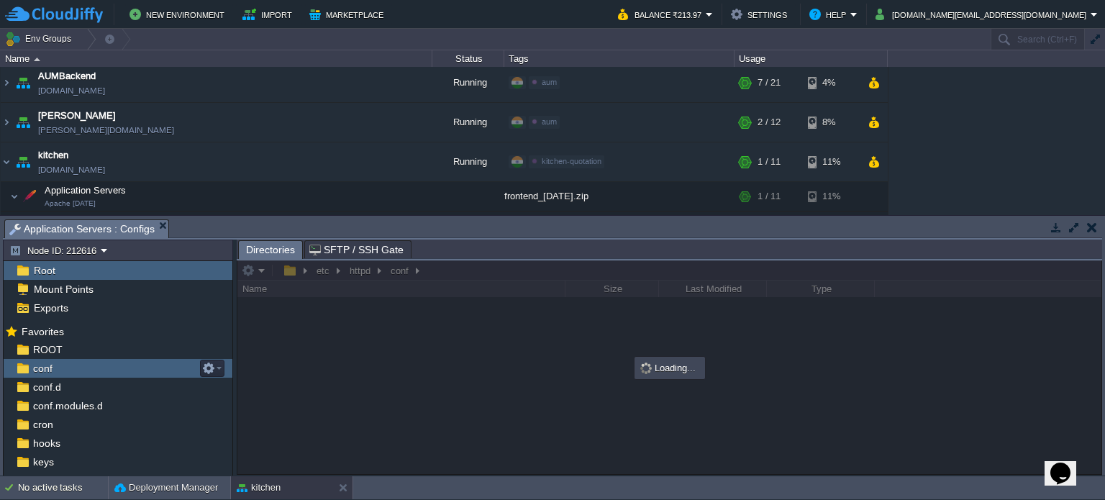
click at [50, 368] on span "conf" at bounding box center [42, 368] width 24 height 13
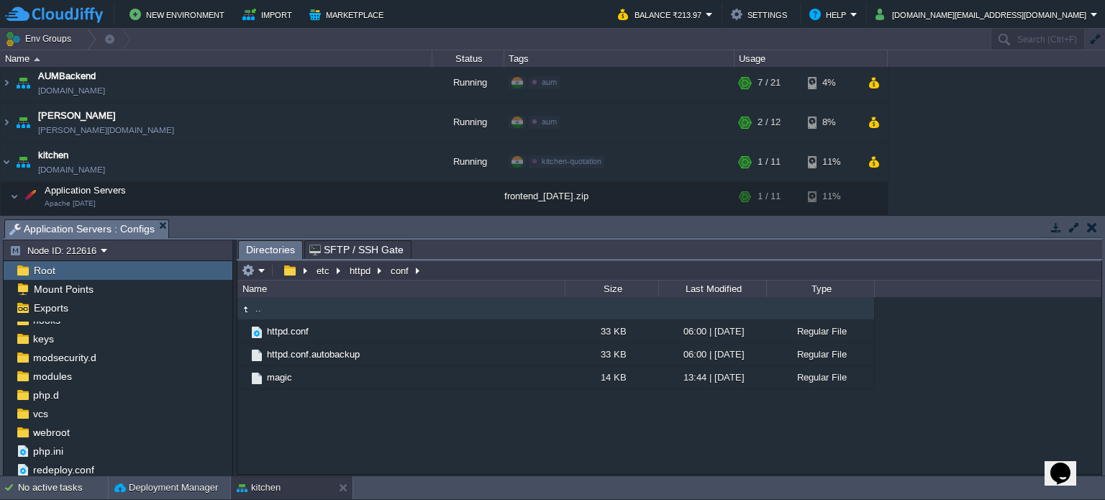
scroll to position [124, 0]
click at [38, 394] on span "php.d" at bounding box center [45, 394] width 31 height 13
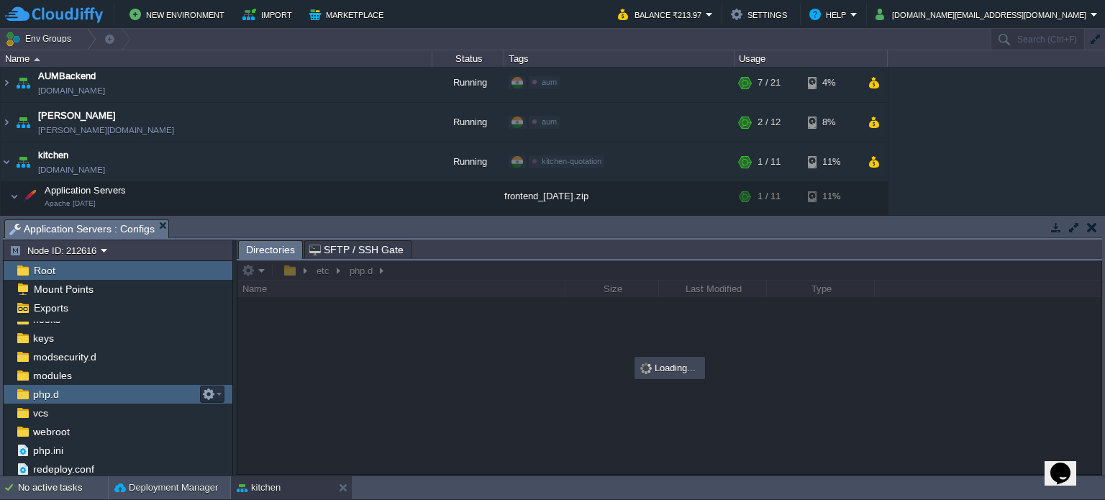
click at [38, 394] on span "php.d" at bounding box center [45, 394] width 31 height 13
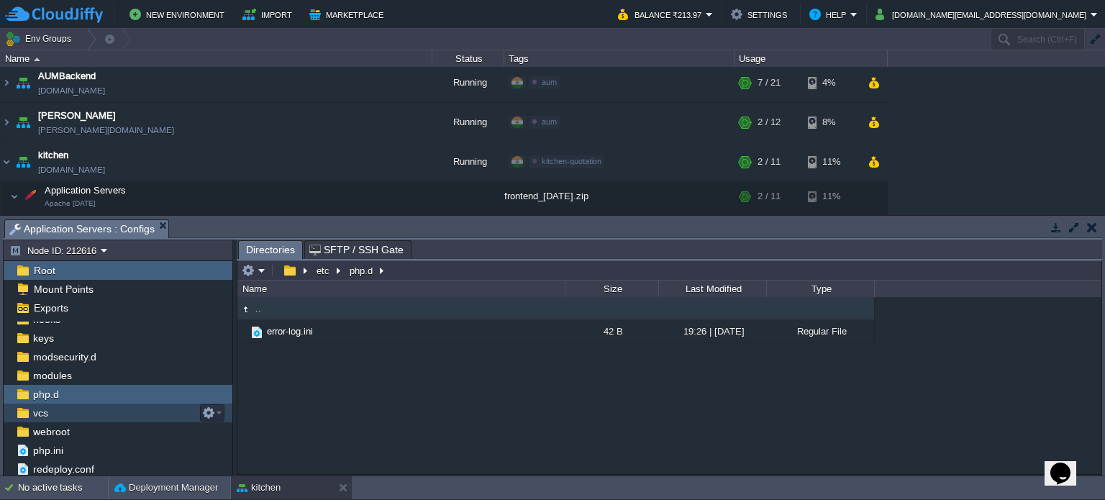
click at [67, 410] on div "vcs" at bounding box center [118, 413] width 229 height 19
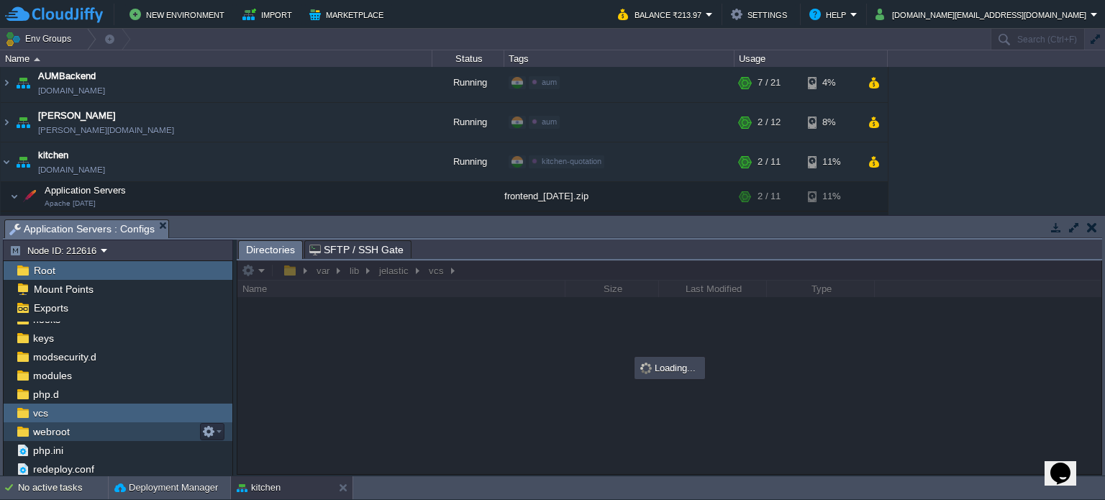
click at [64, 428] on span "webroot" at bounding box center [51, 431] width 42 height 13
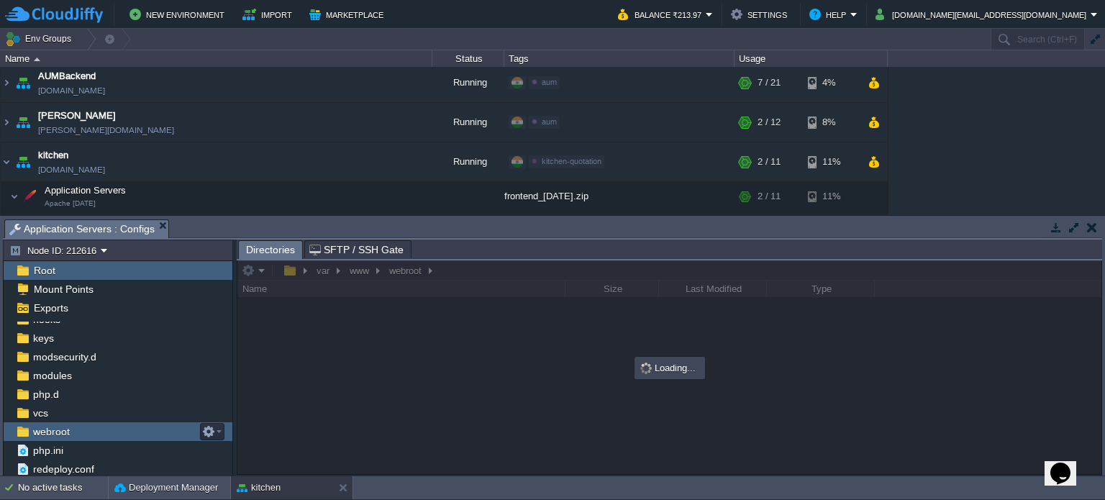
click at [64, 428] on span "webroot" at bounding box center [51, 431] width 42 height 13
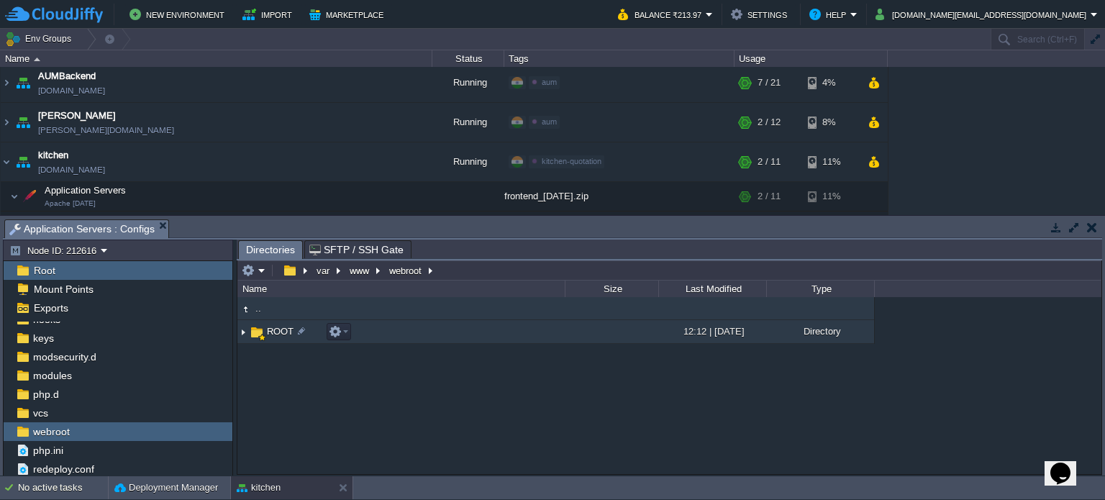
click at [281, 330] on span "ROOT" at bounding box center [280, 331] width 31 height 12
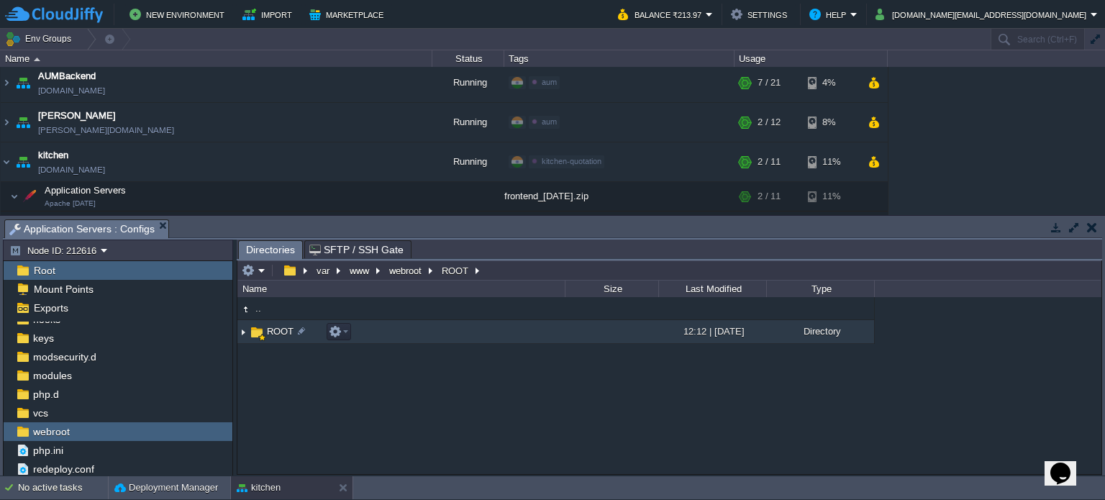
click at [281, 330] on span "ROOT" at bounding box center [280, 331] width 31 height 12
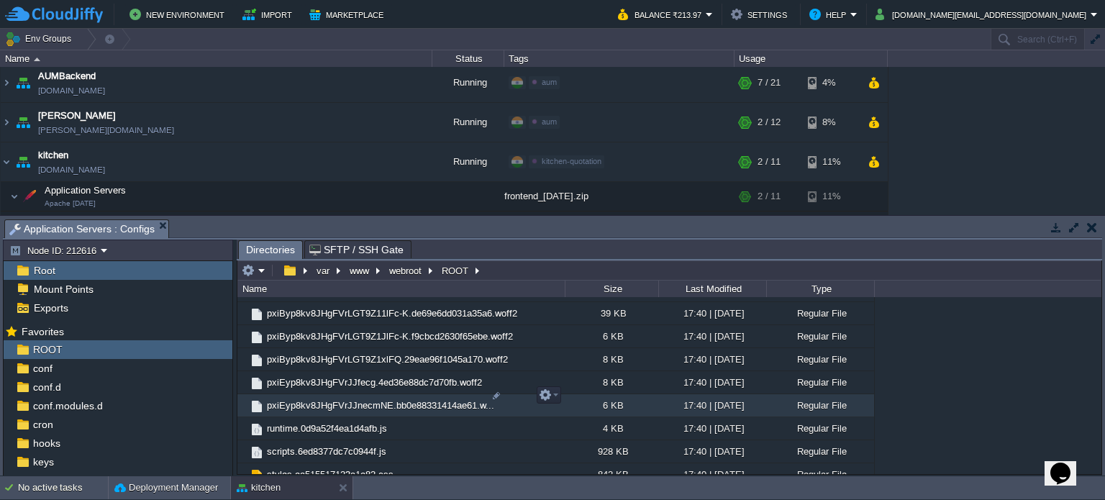
scroll to position [1517, 0]
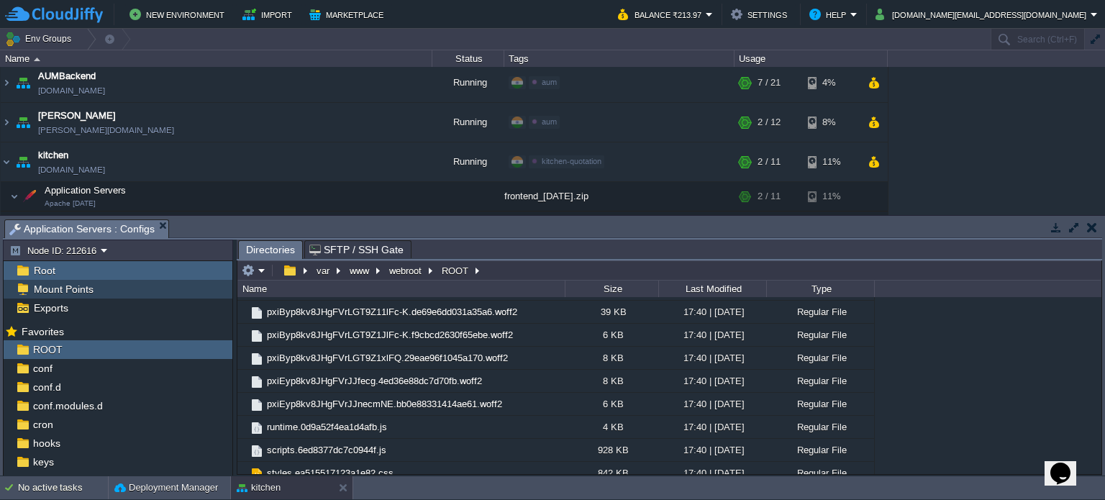
click at [71, 285] on span "Mount Points" at bounding box center [63, 289] width 65 height 13
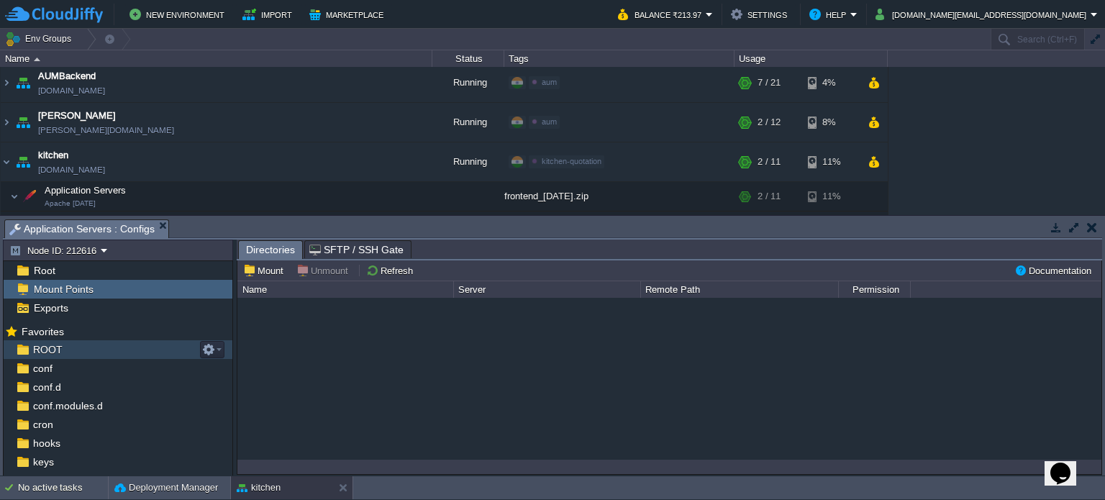
click at [46, 348] on span "ROOT" at bounding box center [47, 349] width 35 height 13
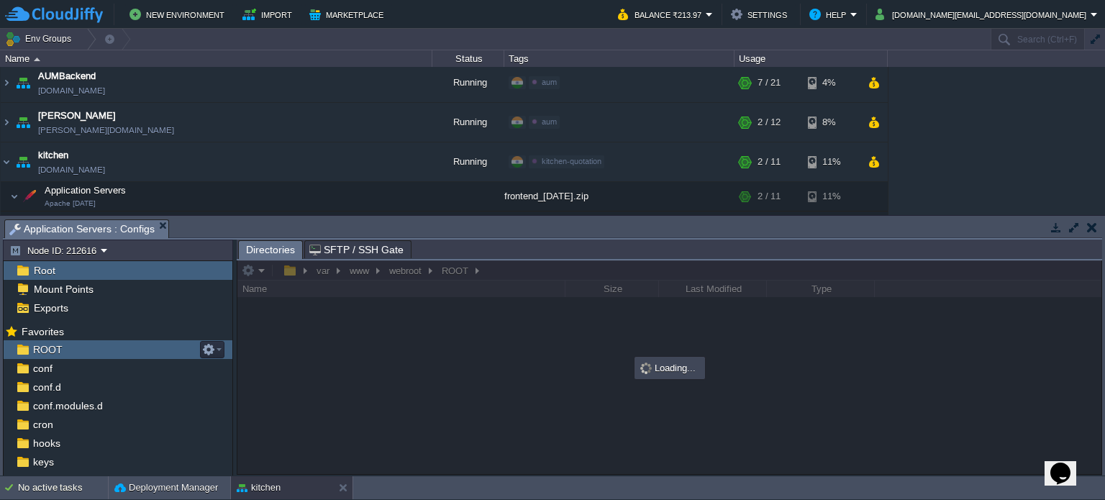
scroll to position [0, 0]
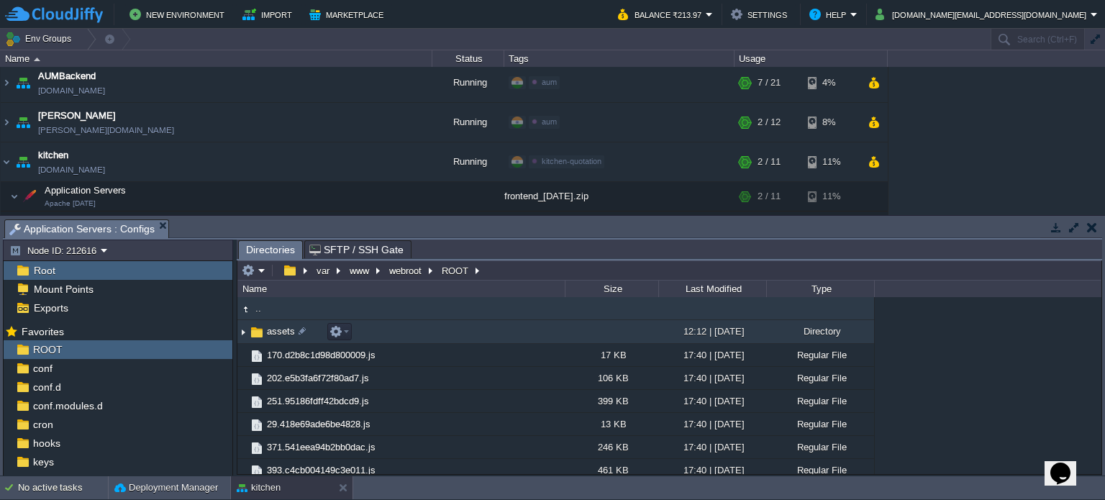
click at [256, 335] on img at bounding box center [257, 332] width 16 height 16
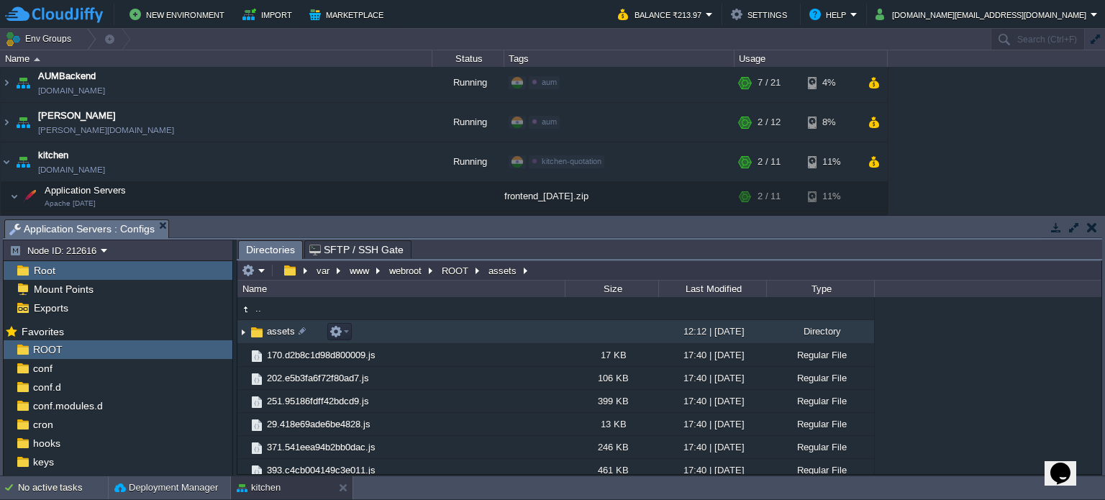
click at [256, 335] on img at bounding box center [257, 332] width 16 height 16
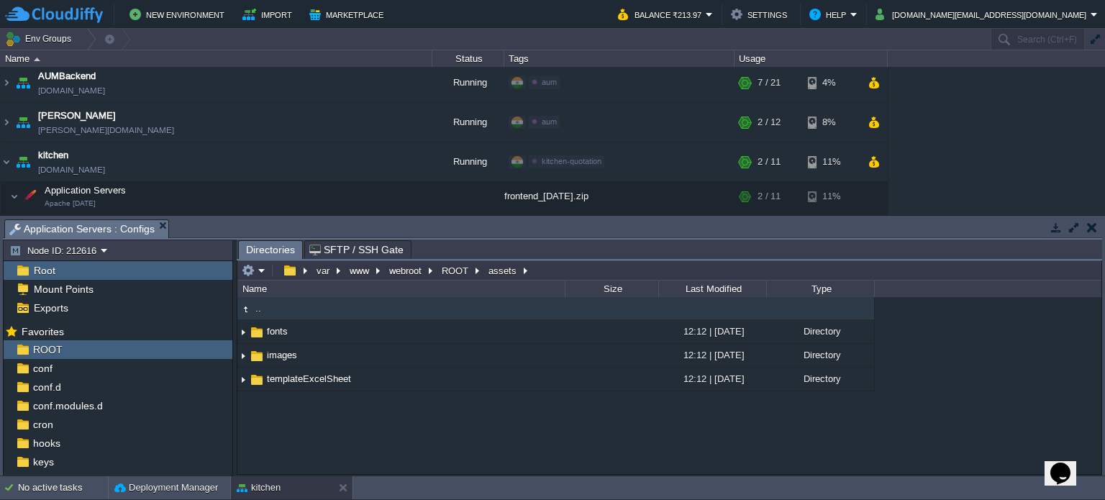
click at [439, 419] on div ".. fonts 12:12 | [DATE] Directory images 12:12 | [DATE] Directory templateExcel…" at bounding box center [669, 385] width 864 height 177
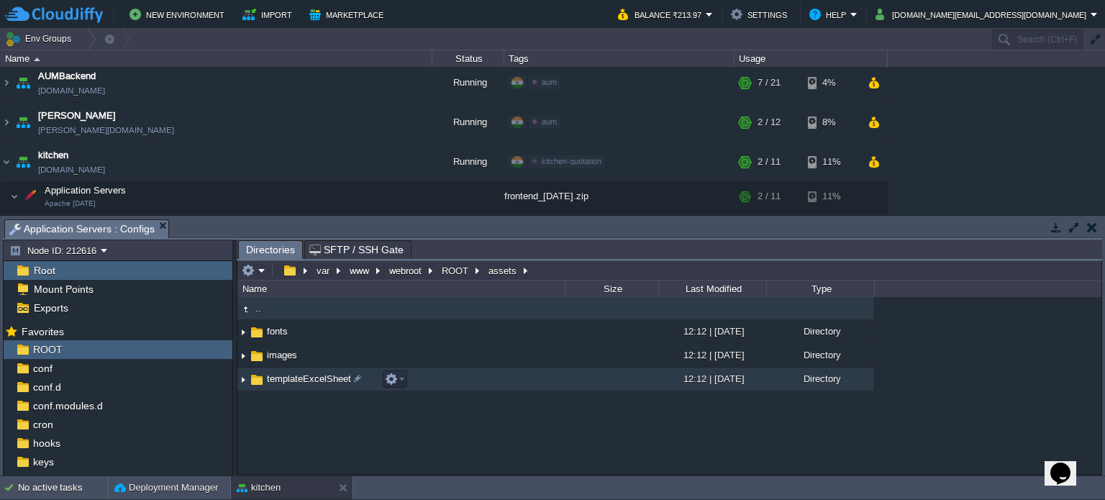
click at [249, 377] on img at bounding box center [257, 380] width 16 height 16
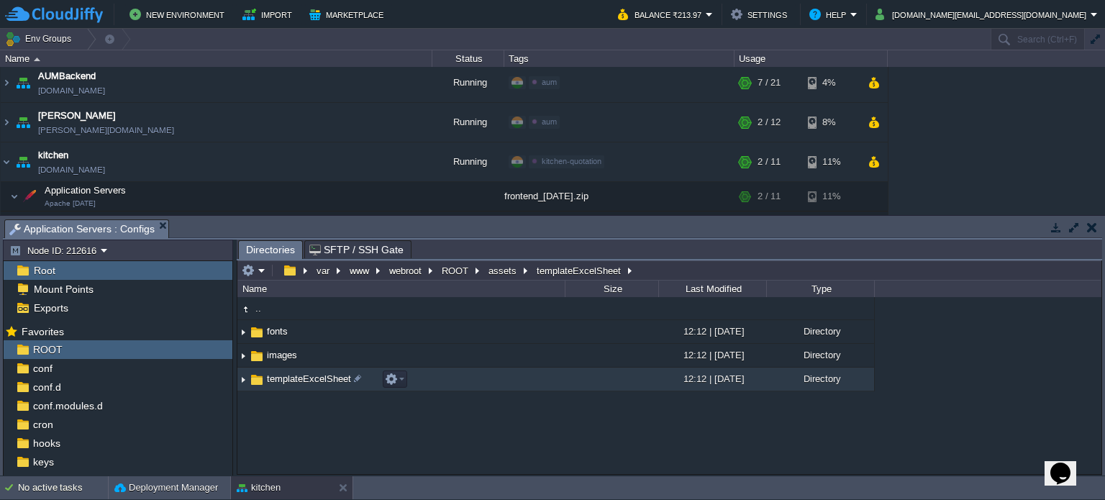
click at [249, 377] on img at bounding box center [257, 380] width 16 height 16
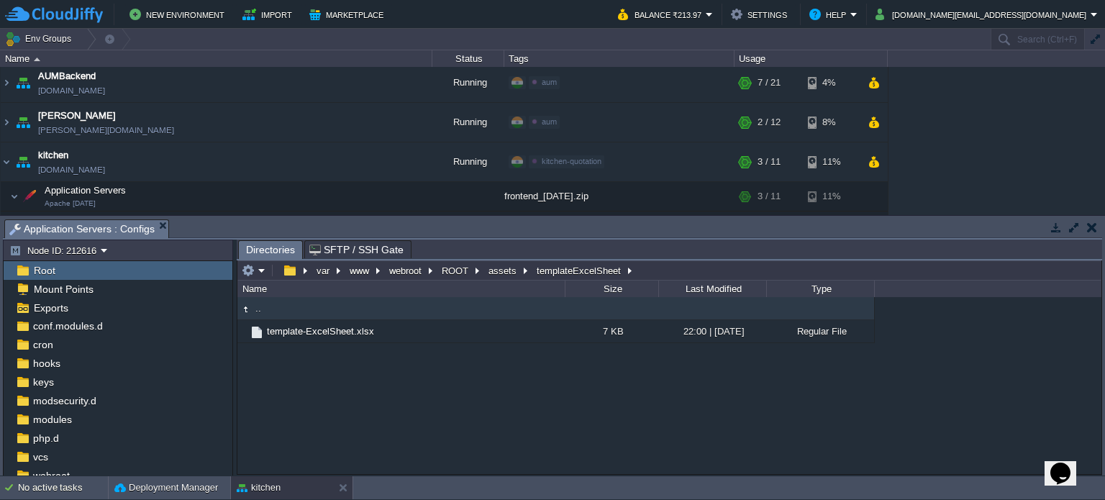
scroll to position [124, 0]
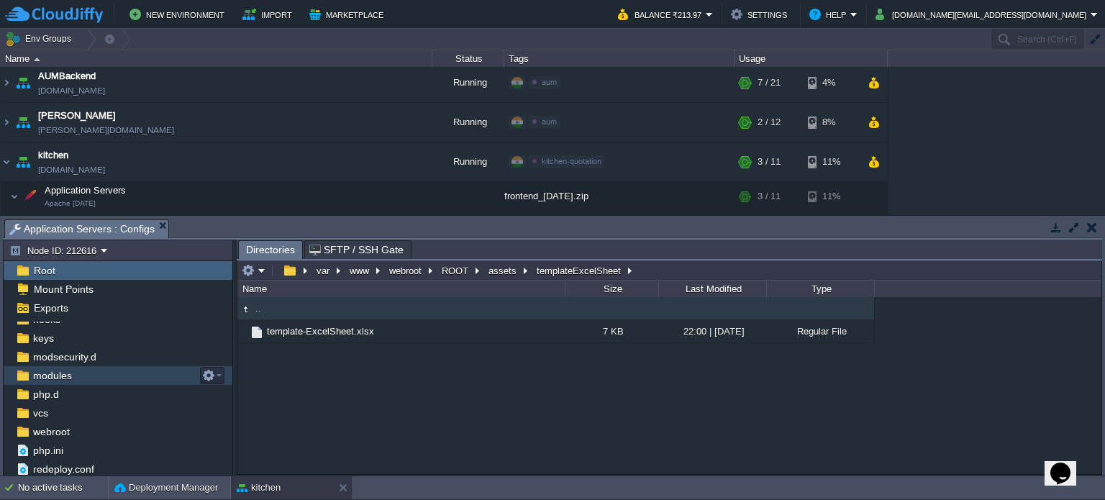
click at [129, 373] on div "modules" at bounding box center [118, 375] width 229 height 19
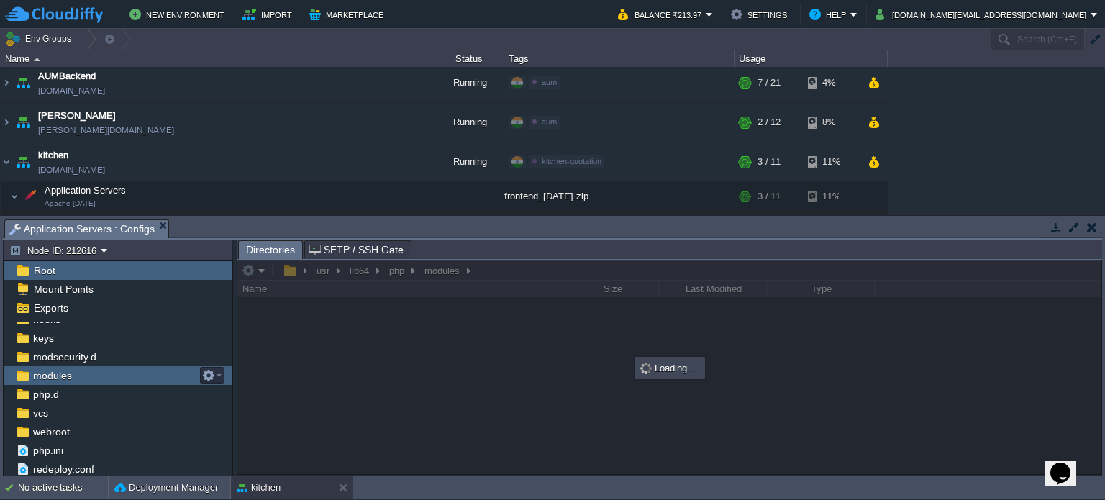
click at [129, 373] on div "modules" at bounding box center [118, 375] width 229 height 19
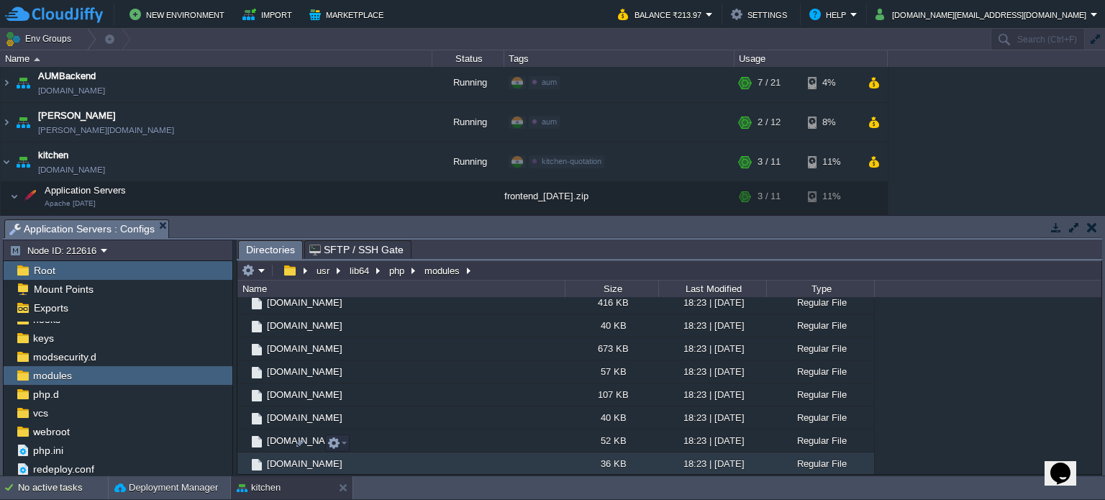
scroll to position [3209, 0]
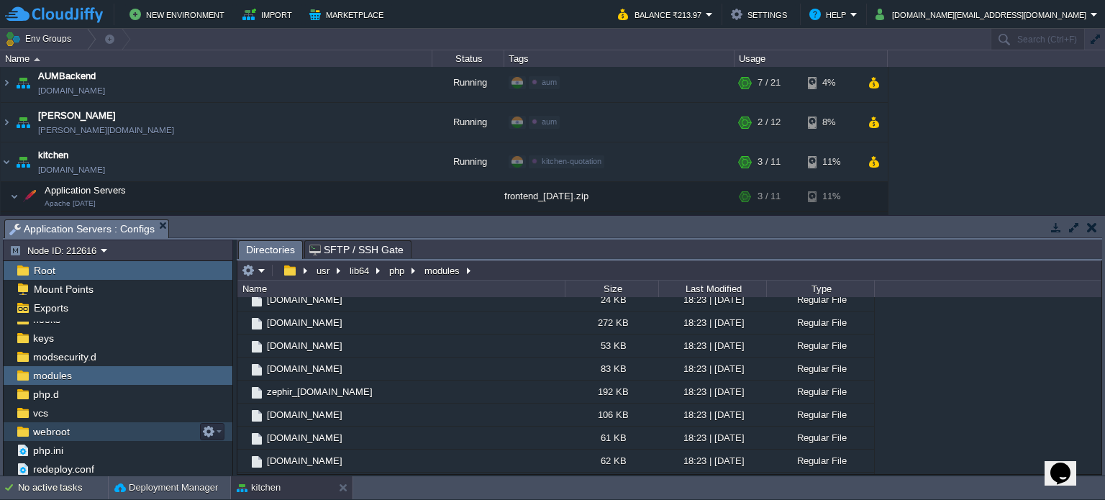
click at [56, 432] on span "webroot" at bounding box center [51, 431] width 42 height 13
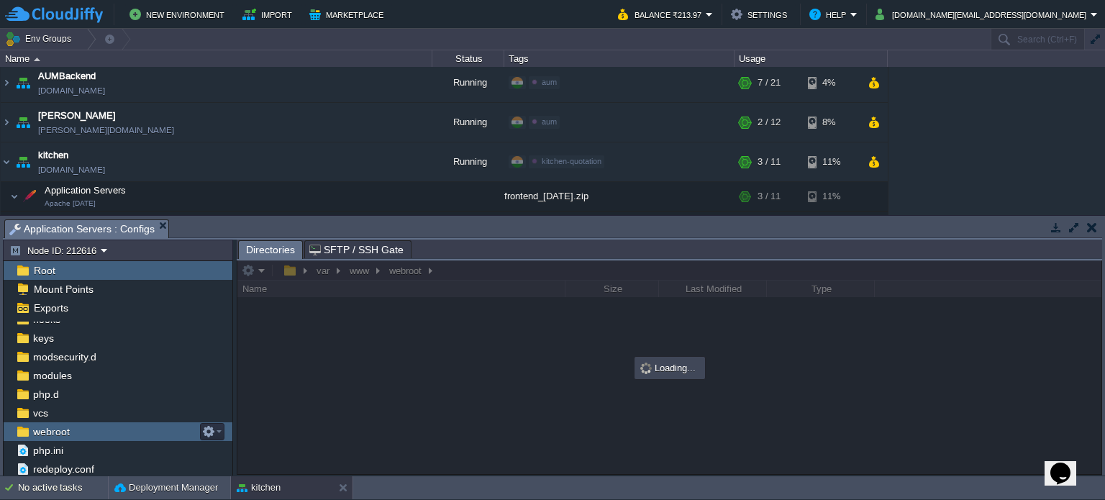
scroll to position [0, 0]
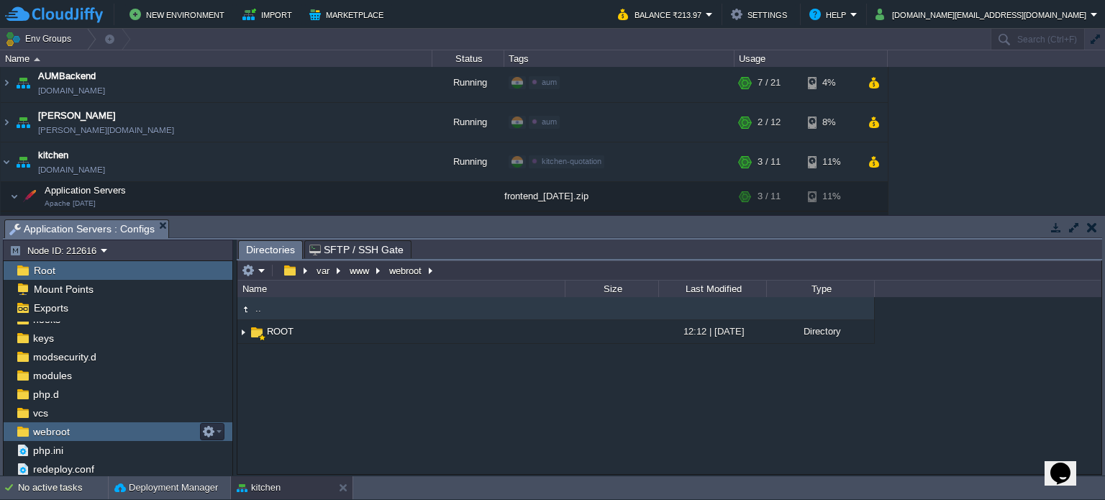
click at [56, 432] on span "webroot" at bounding box center [51, 431] width 42 height 13
click at [55, 432] on span "webroot" at bounding box center [51, 431] width 42 height 13
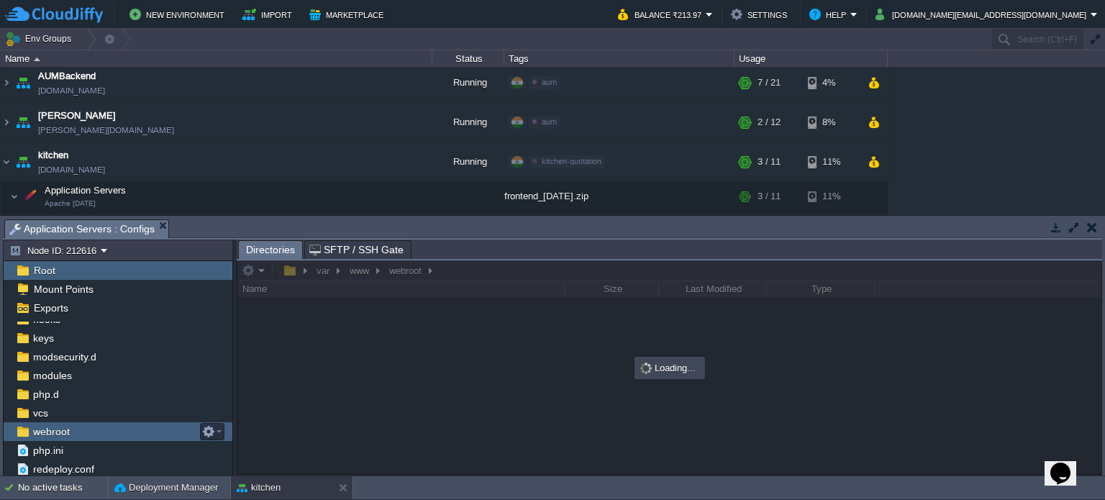
click at [55, 432] on span "webroot" at bounding box center [51, 431] width 42 height 13
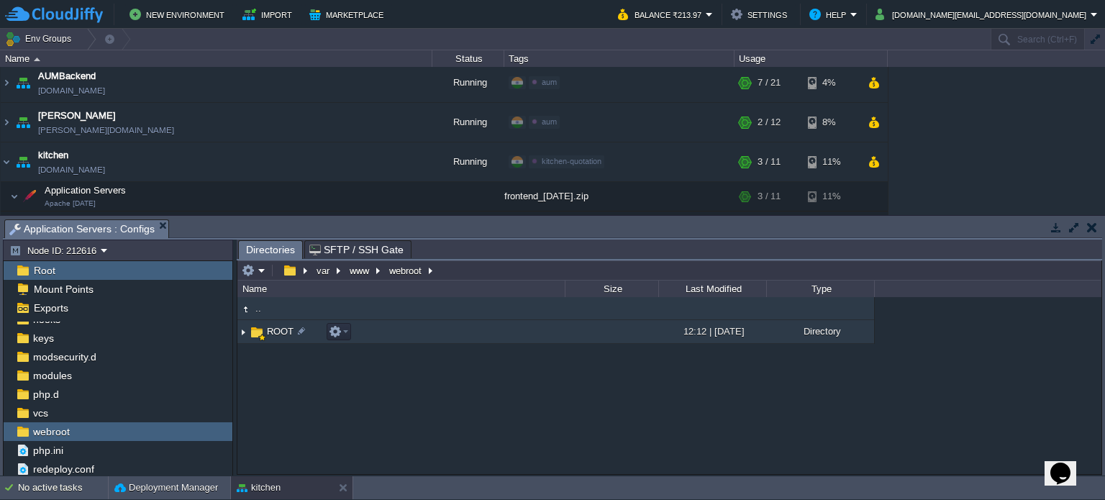
click at [242, 335] on img at bounding box center [243, 332] width 12 height 22
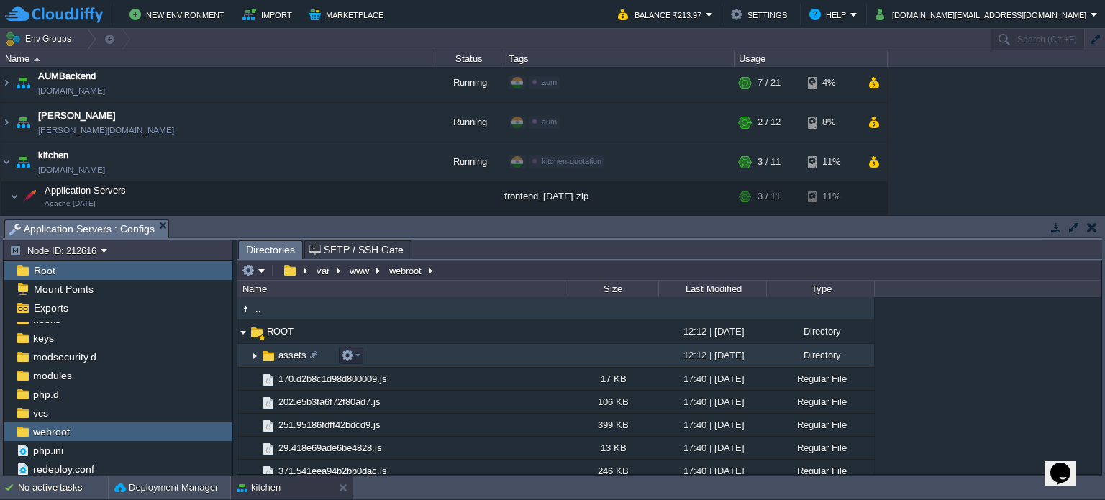
click at [255, 356] on img at bounding box center [255, 356] width 12 height 22
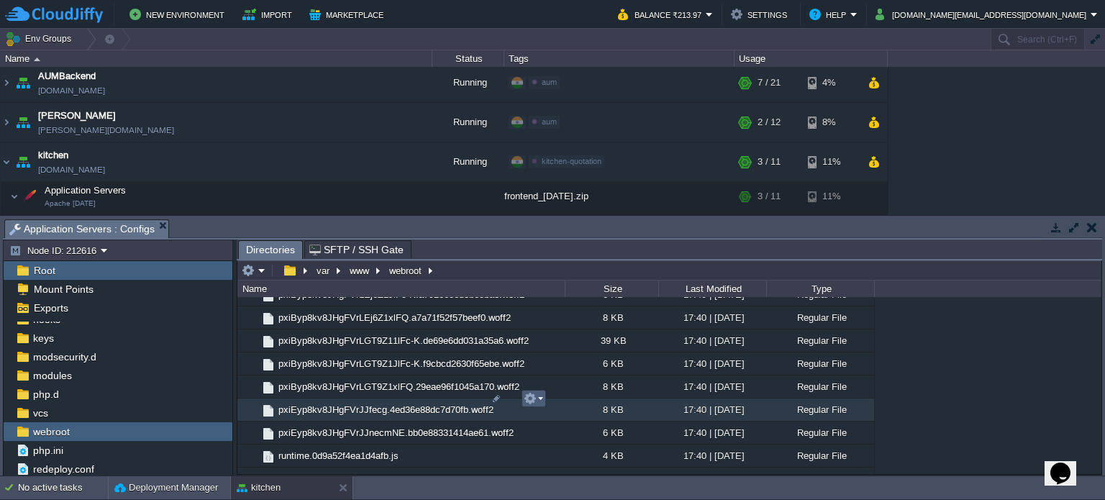
scroll to position [1610, 0]
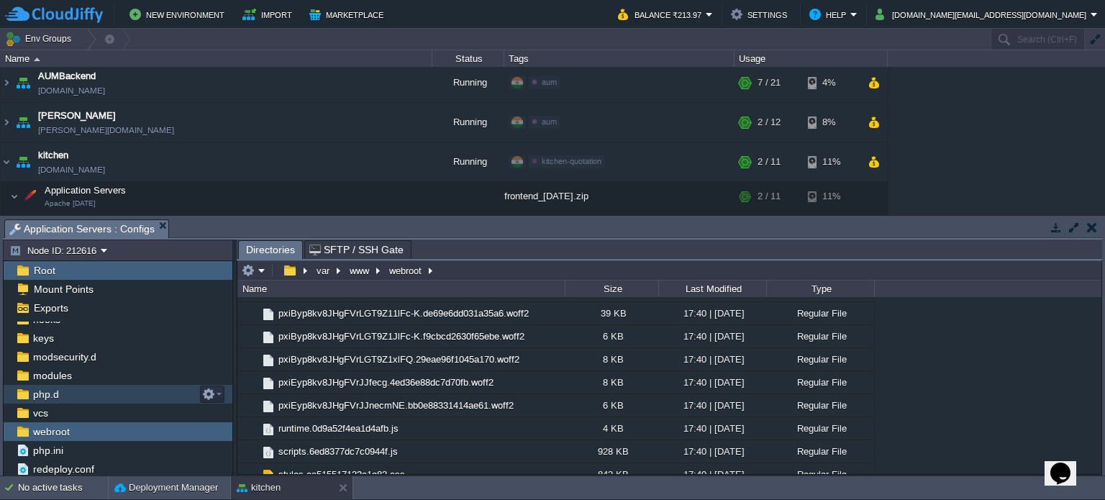
click at [99, 395] on div "php.d" at bounding box center [118, 394] width 229 height 19
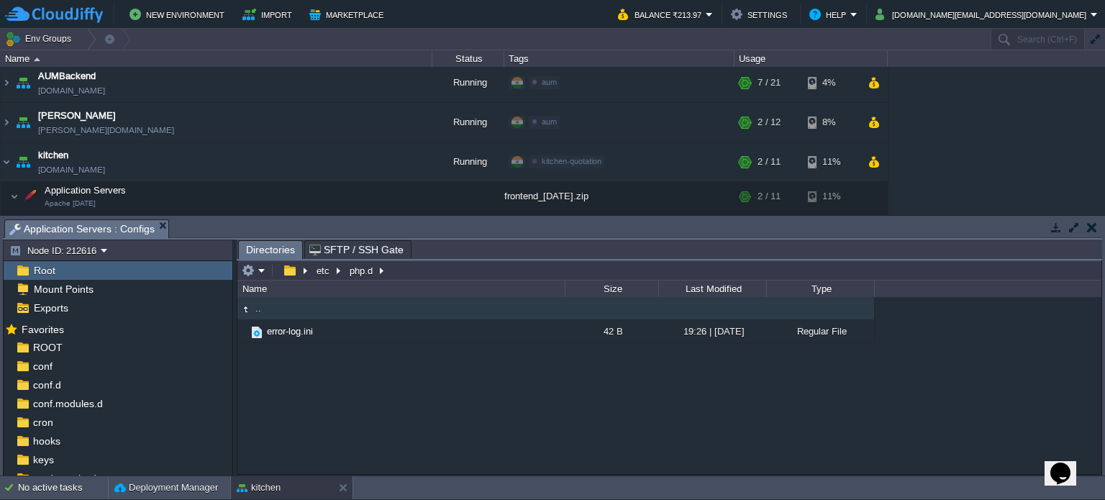
scroll to position [0, 0]
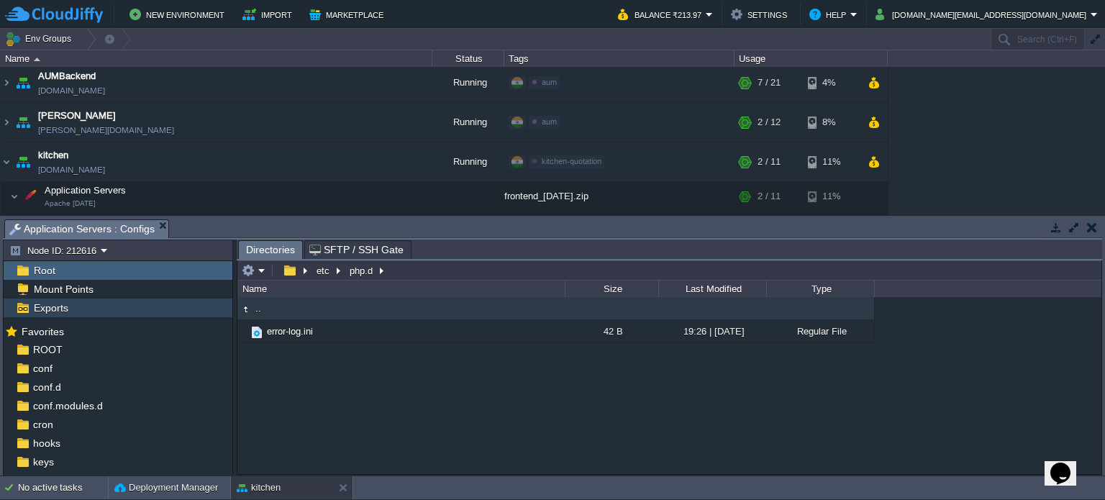
click at [40, 307] on span "Exports" at bounding box center [51, 307] width 40 height 13
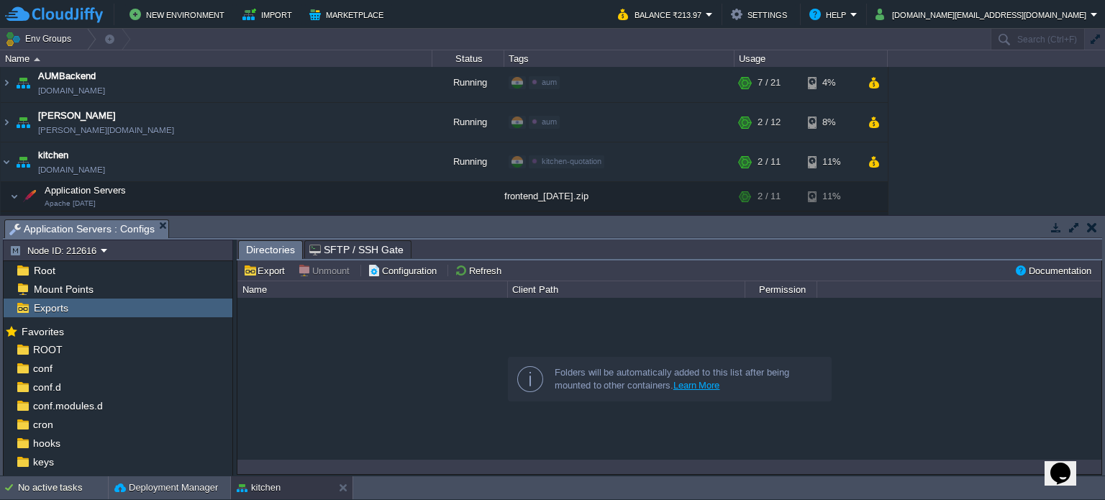
click at [41, 309] on span "Exports" at bounding box center [51, 307] width 40 height 13
click at [46, 290] on span "Mount Points" at bounding box center [63, 289] width 65 height 13
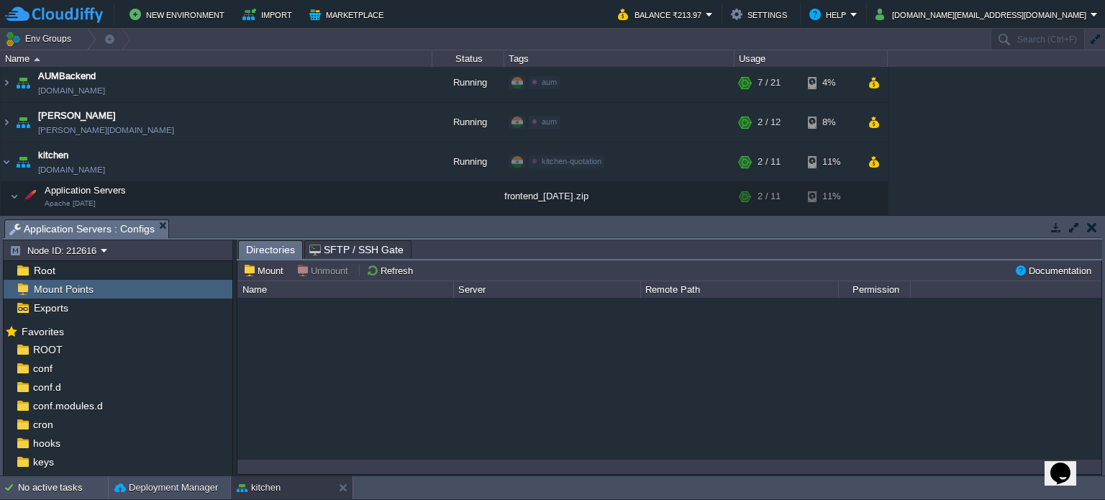
click at [46, 290] on span "Mount Points" at bounding box center [63, 289] width 65 height 13
